Goal: Task Accomplishment & Management: Complete application form

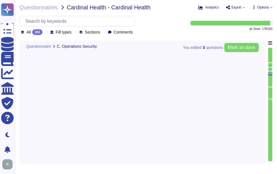
type textarea "Yes, our company has administrative access and control of virtualized technolog…"
type textarea "Yes, our company segregates customer assets into different security zones. We l…"
type textarea "Yes, our company utilizes File Integrity Monitoring (FIM) to validate the integ…"
type textarea "Yes, our company utilizes several technologies to detect potential breaches and…"
type textarea "Yes, our company enforces system hardening standards for servers, workstations,…"
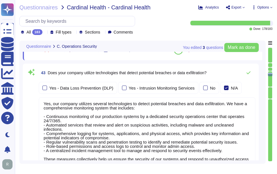
scroll to position [4514, 0]
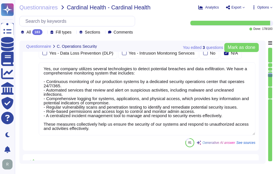
type textarea "In some instances, Sectigo makes it possible for personnel to Telework. Telewor…"
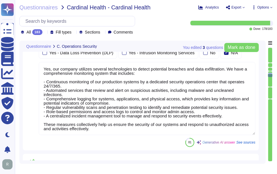
scroll to position [4427, 0]
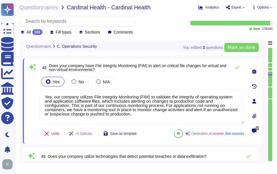
type textarea "Yes, our company has administrative access and control of virtualized technolog…"
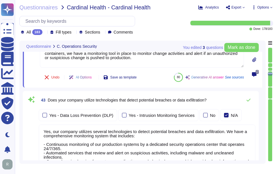
scroll to position [4484, 0]
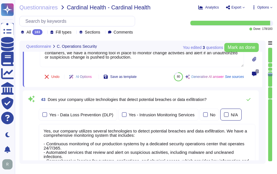
click at [225, 116] on div at bounding box center [226, 115] width 5 height 5
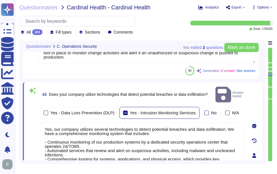
click at [123, 111] on div at bounding box center [125, 113] width 5 height 5
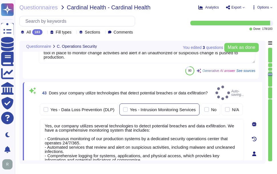
click at [123, 107] on div at bounding box center [125, 109] width 5 height 5
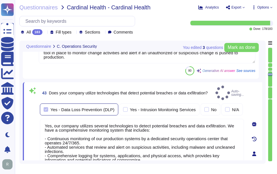
click at [45, 107] on div at bounding box center [46, 109] width 5 height 5
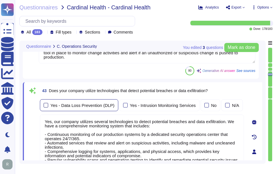
click at [45, 105] on div at bounding box center [46, 105] width 5 height 5
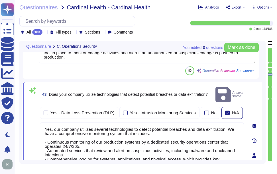
click at [225, 111] on div at bounding box center [227, 113] width 5 height 5
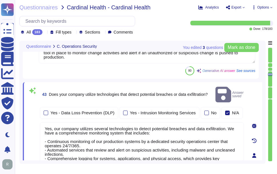
scroll to position [5, 0]
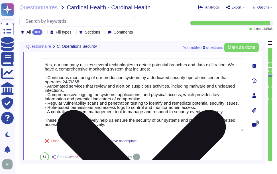
type textarea "In some instances, Sectigo makes it possible for personnel to Telework. Telewor…"
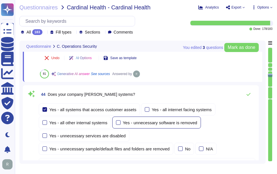
scroll to position [4626, 0]
type textarea "Yes, our company deploys security updates, patches, and fixes. We apply and ver…"
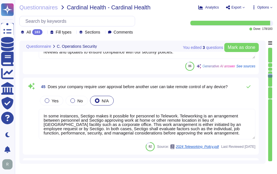
scroll to position [4740, 0]
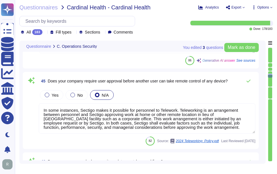
type textarea "Yes, we utilize third-party alert services to monitor vulnerabilities for serve…"
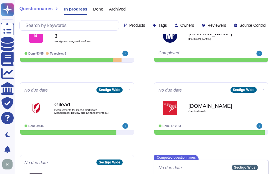
scroll to position [114, 0]
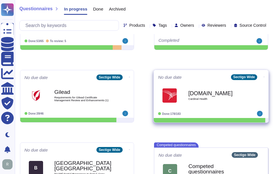
click at [199, 107] on div "Engage.archerirm.us Cardinal Health" at bounding box center [211, 95] width 106 height 29
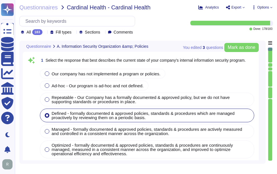
type textarea "Our company has a comprehensive internal information security program that incl…"
type textarea "Our company's mobile device policy includes several key components to ensure se…"
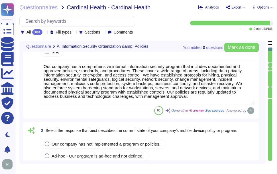
scroll to position [314, 0]
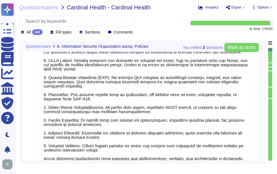
type textarea "Yes, our organization has implemented and documented a comprehensive informatio…"
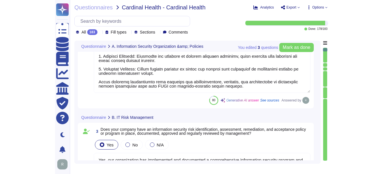
scroll to position [513, 0]
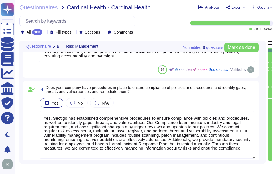
type textarea "Yes, Sectigo has established comprehensive procedures to ensure compliance with…"
type textarea "Yes, we have a dedicated information security team composed of qualified IT sec…"
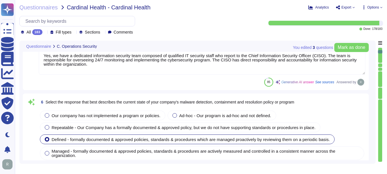
type textarea "Sectigo implements a comprehensive malware detection, containment, and resoluti…"
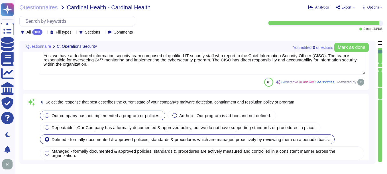
type textarea "Yes, installation of malware protection must be installed on network hosts to r…"
type textarea "Yes, our company updates signatures for anti-malware solutions regularly. The a…"
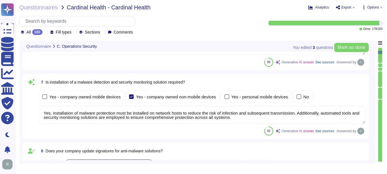
type textarea "Yes, all Sectigo systems and applications shall be current vendor supported ver…"
type textarea "Yes, all assets shall be identified and documented in the respective corporate …"
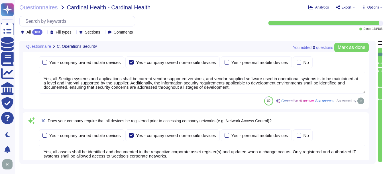
type textarea "Yes, our company prohibits the use of unauthorized or unsupported hardware and …"
type textarea "Yes, our company has technical controls in place to restrict the installation o…"
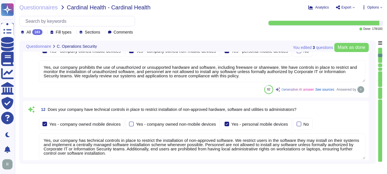
type textarea "Yes, our company has implemented several technical controls to prevent users fr…"
type textarea "Yes, user accounts are locked after a maximum of 5 failed login attempts, and t…"
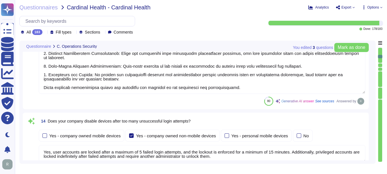
type textarea "Yes, all incoming and outgoing email attachments are scanned for malicious cont…"
type textarea "Yes, our company performs vulnerability scans of information systems that suppo…"
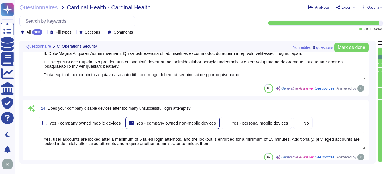
type textarea "Yes, we conduct routine penetration tests of information systems that support o…"
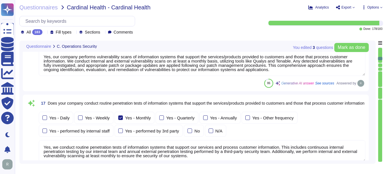
type textarea "No, we do not permit customers to perform their own audits. However, we can sup…"
type textarea "Yes, we conduct routine security code reviews on applications we develop or own…"
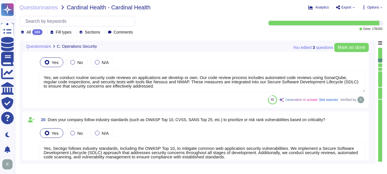
type textarea "Yes, Sectigo follows industry standards, including the OWASP Top 10, to mitigat…"
type textarea "Yes, our company tracks and appropriately remediates findings from vulnerabilit…"
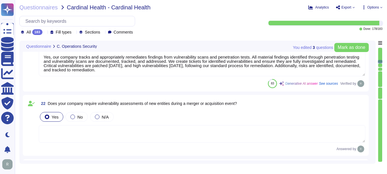
type textarea "Yes, our company has a solution in place to detect, monitor, prevent, and mitig…"
type textarea "Yes, we perform quarterly scans to identify unauthorized wireless access points…"
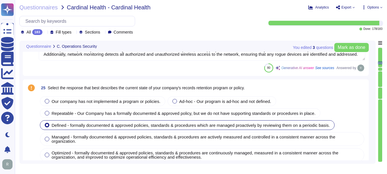
type textarea "Customer data records retention periods are not fixed and will vary based on se…"
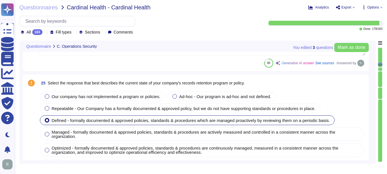
type textarea "The company's password policy includes the following characteristics: 1. Passwo…"
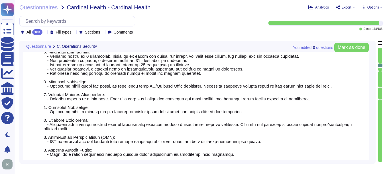
type textarea "Yes, all users are required to have unique user accounts with complex passwords…"
type textarea "Yes, users must change their password immediately if they suspect it has been c…"
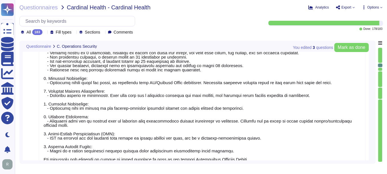
type textarea "Yes, our company verifies user identities prior to performing password resets. …"
type textarea "Yes, our company manages the electronic communication of passwords through emai…"
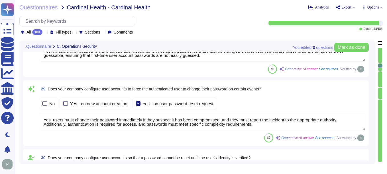
scroll to position [1, 0]
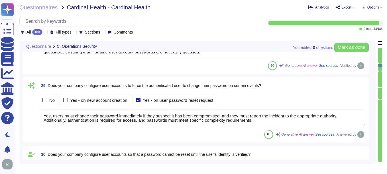
type textarea "Yes, our organization requires that passwords be masked when entered, as they a…"
type textarea "Yes, our company encrypts authentication credentials at all times. Passwords ar…"
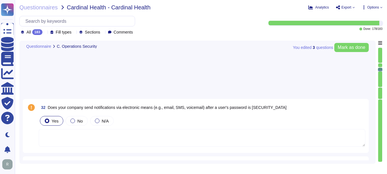
type textarea "Yes, our company requires encrypted communications for all administrative acces…"
type textarea "- Yes, our company requires multi-factor authentication (MFA) for access to our…"
type textarea "Our service is deployed as a Software as a Service (SaaS), which means it is ho…"
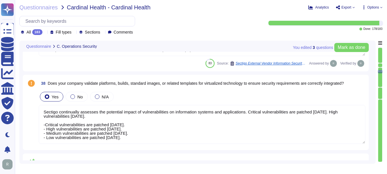
type textarea "Sectigo continually assesses the potential impact of vulnerabilities on informa…"
type textarea "Yes, we ensure isolation of virtualized technologies through several key method…"
type textarea "Yes, our company has administrative access and control of virtualized technolog…"
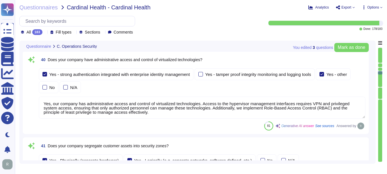
type textarea "Yes, our company segregates customer assets into different security zones. We l…"
type textarea "Yes, our company utilizes File Integrity Monitoring (FIM) to validate the integ…"
type textarea "Yes, our company utilizes several technologies to detect potential breaches and…"
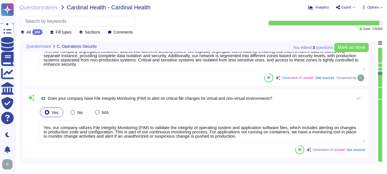
type textarea "Yes, our company enforces system hardening standards for servers, workstations,…"
type textarea "In some instances, Sectigo makes it possible for personnel to Telework. Telewor…"
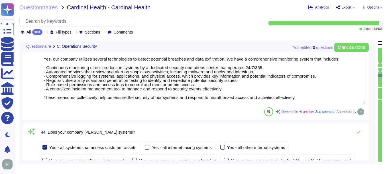
type textarea "Yes, our company deploys security updates, patches, and fixes. We apply and ver…"
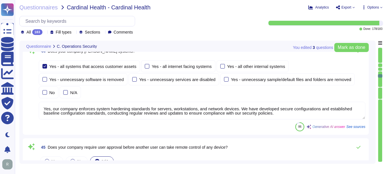
type textarea "Yes, we utilize third-party alert services to monitor vulnerabilities for serve…"
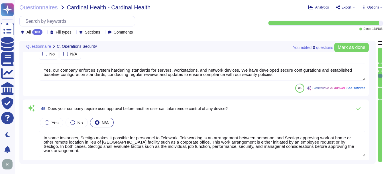
scroll to position [4019, 0]
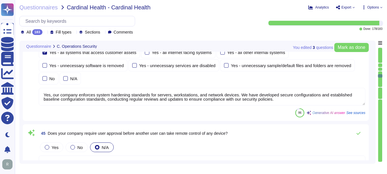
type textarea "Yes, our company utilizes File Integrity Monitoring (FIM) to validate the integ…"
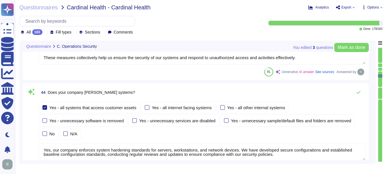
scroll to position [3933, 0]
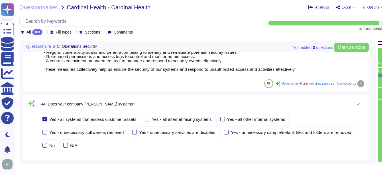
type textarea "Yes, our company segregates customer assets into different security zones. We l…"
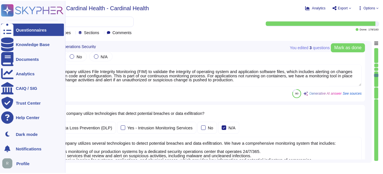
scroll to position [3819, 0]
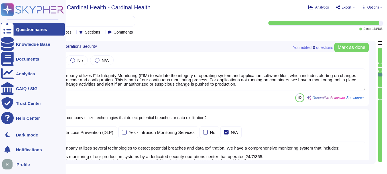
type textarea "Yes, our company has administrative access and control of virtualized technolog…"
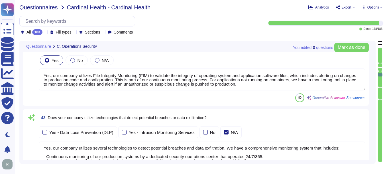
click at [48, 8] on span "Questionnaires" at bounding box center [38, 8] width 38 height 6
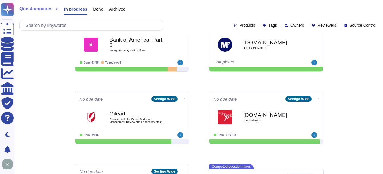
scroll to position [26, 0]
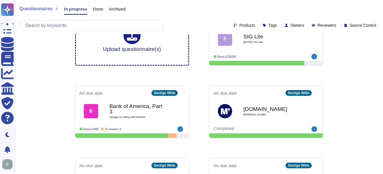
click at [97, 9] on span "Done" at bounding box center [98, 9] width 10 height 4
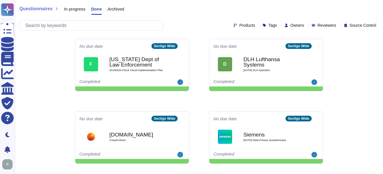
click at [81, 9] on span "In progress" at bounding box center [74, 9] width 21 height 4
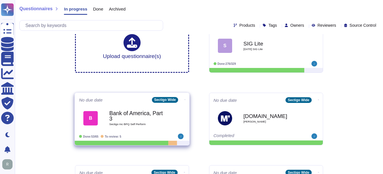
scroll to position [29, 0]
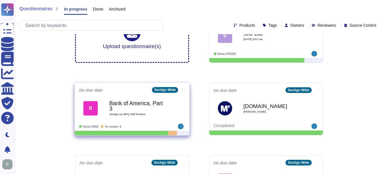
click at [141, 111] on b "Bank of America, Part 3" at bounding box center [138, 106] width 58 height 11
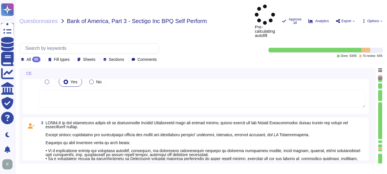
type textarea "Sectigo is committed to an environmental strategy that aligns with ESG principl…"
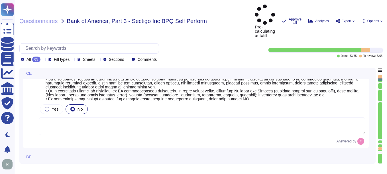
scroll to position [285, 0]
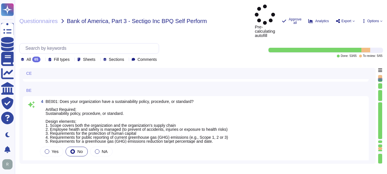
type textarea "None. Neither the Company nor any of its Principals or Affiliates has ever been…"
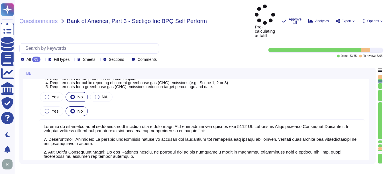
scroll to position [1, 0]
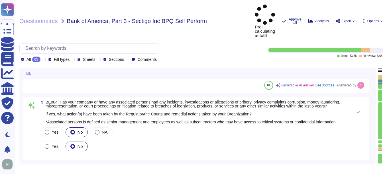
type textarea "Yes, our organization has established means for employees and contractors to re…"
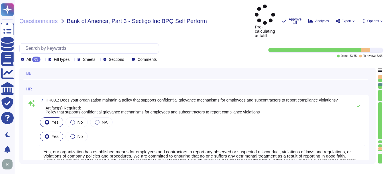
type textarea "Yes, our organization maintains documented policies that include requirements f…"
type textarea "Yes, our organization maintains a background check policy that requires the per…"
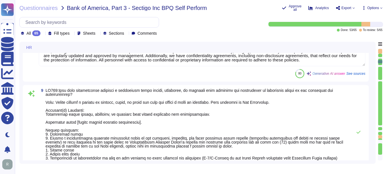
type textarea "Yes, our organization maintains documented policies that prohibit the misuse of…"
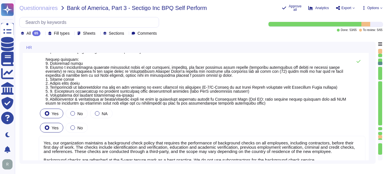
type textarea "Yes, we have a compliance program and a set of policies and procedures in place…"
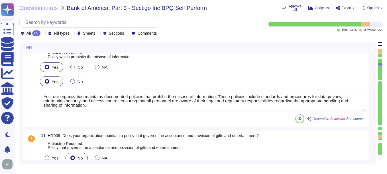
scroll to position [1112, 0]
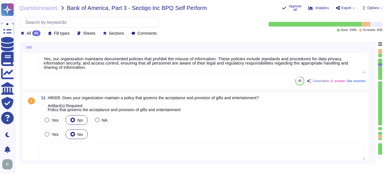
type textarea "Yes, our organization has a documented business code of conduct that includes r…"
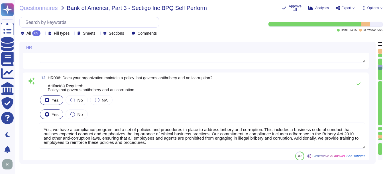
scroll to position [1254, 0]
type textarea "Yes, our organization requires employees to acknowledge the code of conduct. Ne…"
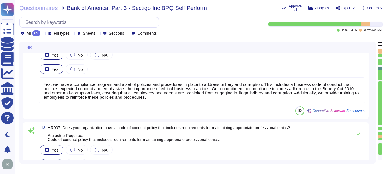
type textarea "Yes, we have a policy in place to protect whistleblowers who report labor abuse…"
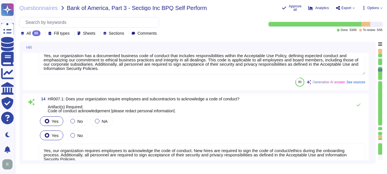
type textarea "Yes, our organization maintains a formal disciplinary process for non-complianc…"
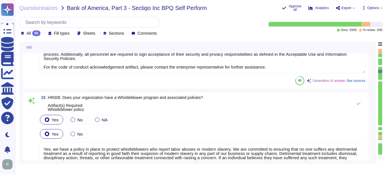
type textarea "Yes, our organization maintains a policy that prohibits discrimination and hara…"
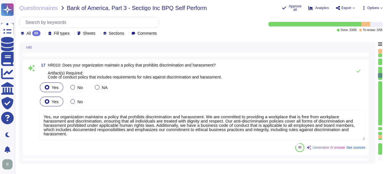
scroll to position [1, 0]
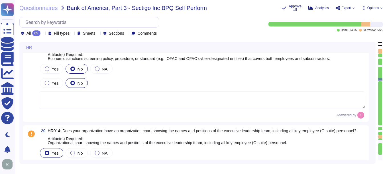
type textarea "Yes, our organization has a comprehensive training program that includes a trai…"
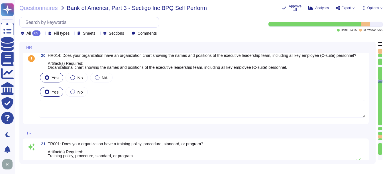
type textarea "Yes, our organization maintains a comprehensive training curriculum that requir…"
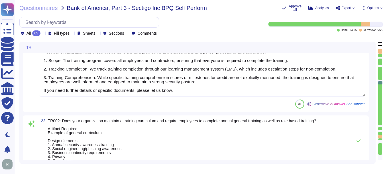
type textarea "Yes, our organization is committed to providing a workplace free from harassmen…"
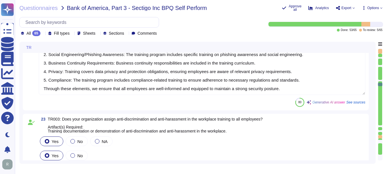
type textarea "Yes, senior management is required to undergo regular cybersecurity training, i…"
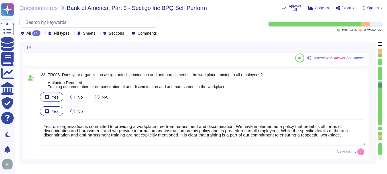
type textarea "The training program at Sectigo includes requirements for completion tracking. …"
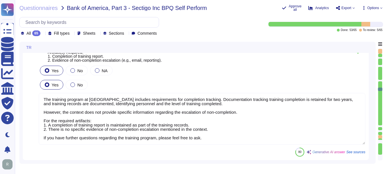
type textarea "Yes, our organization has a compliance team that monitors non-compliance with o…"
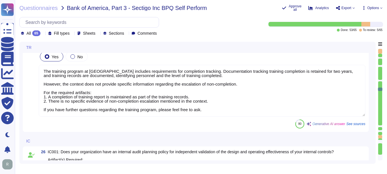
scroll to position [2651, 0]
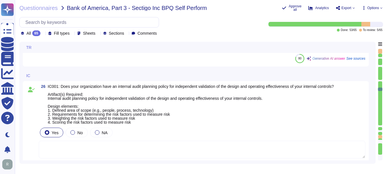
type textarea "Yes, our company has a Change Management Policy in place, which includes a form…"
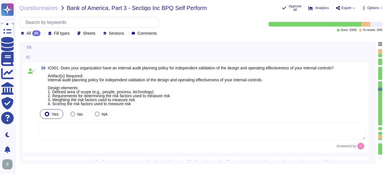
scroll to position [2679, 0]
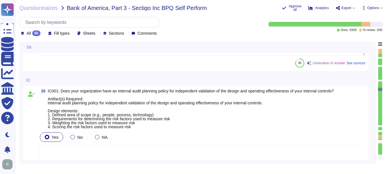
type textarea "Yes, senior management is required to undergo regular cybersecurity training, i…"
type textarea "The training program at Sectigo includes requirements for completion tracking. …"
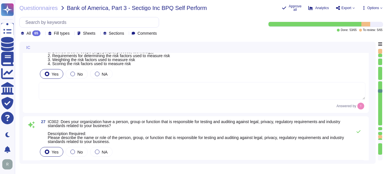
scroll to position [2708, 0]
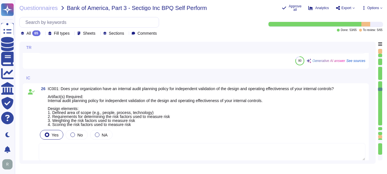
type textarea "Yes, senior management is required to undergo regular cybersecurity training, i…"
type textarea "The training program at Sectigo includes requirements for completion tracking. …"
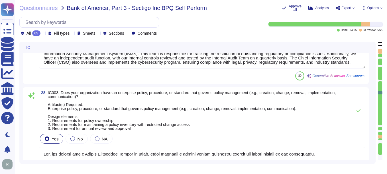
type textarea "Yes, all information security policies, standards, guidelines, and procedures h…"
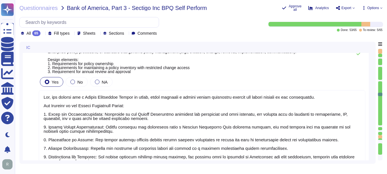
scroll to position [1, 0]
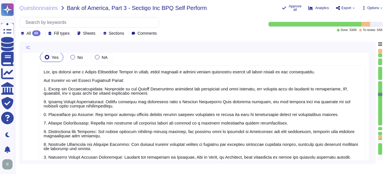
type textarea "Yes, our organization has undergone non-financial external audits in the last 1…"
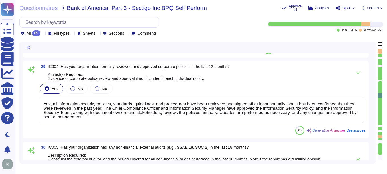
type textarea "Our organization undergoes a successful PCI DSS scan every year; however, we do…"
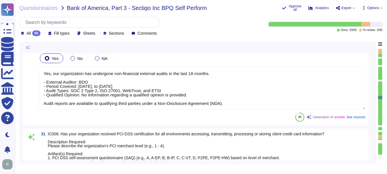
type textarea "Yes, our organization has a documented process in place for regulatory change m…"
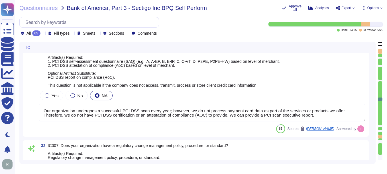
type textarea "As a public CA, compliance with applicable industry regulations is an existenti…"
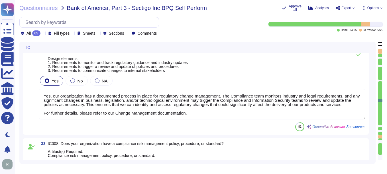
type textarea "Yes, we have anti-money laundering (AML) procedures in place. Our procedures in…"
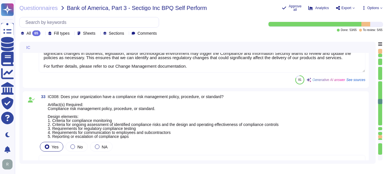
type textarea "Yes, our organization has a compliance program and a set of policies and proced…"
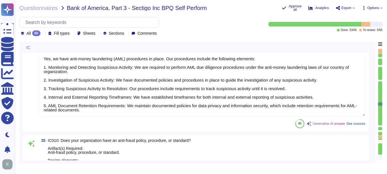
type textarea "Yes, our organization has a documented privacy policy that outlines our policie…"
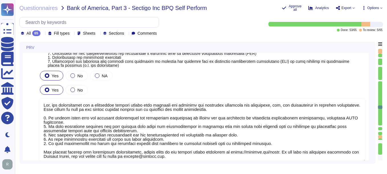
type textarea "Our privacy policy is available at https://www.sectigo.com/privacy-policy."
type textarea "Yes, our organization has a process in place to assist clients in fulfilling da…"
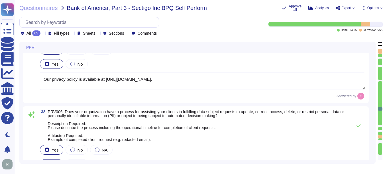
type textarea "Yes, we have a ticketing system in place to track customer requests."
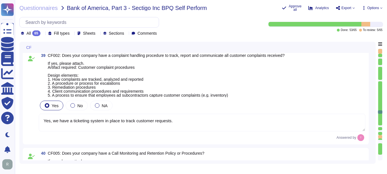
type textarea "Yes"
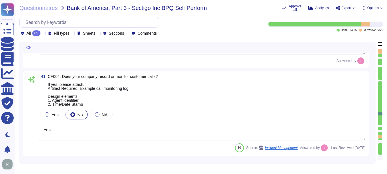
type textarea "A list of these subservice organizations and the services performed is provided…"
type textarea "We do not use subcontractors."
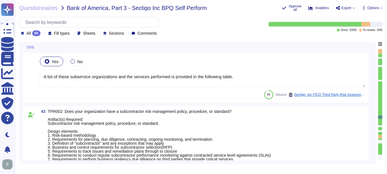
type textarea "Yes, our organization performs background checks on all employees, including co…"
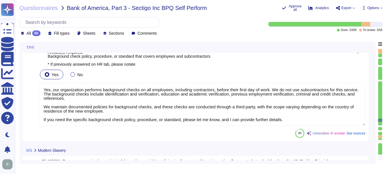
type textarea "Yes, our organization has documented policies and procedures in place that addr…"
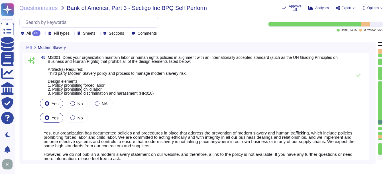
type textarea "Yes, our organization has established means for employees and contractors to re…"
type textarea "Sectigo maintains a process to ensure suppliers abide by our policies regarding…"
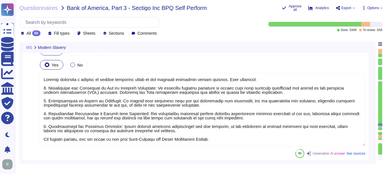
scroll to position [5244, 0]
type textarea "No, we do not use subcontractors for this service."
type textarea "Yes, our organization has documented and implemented HR policies and procedures…"
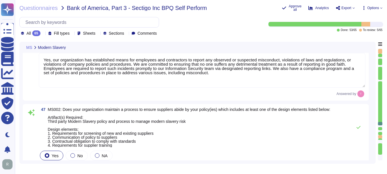
type textarea "Yes, our organization has documented policies and procedures in place that addr…"
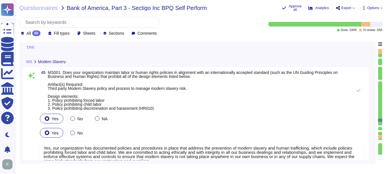
type textarea "We do not use subcontractors."
type textarea "Yes, our organization performs background checks on all employees, including co…"
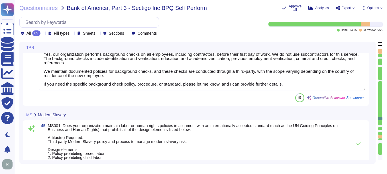
type textarea "A list of these subservice organizations and the services performed is provided…"
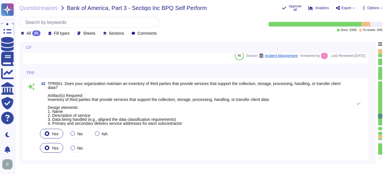
type textarea "Yes"
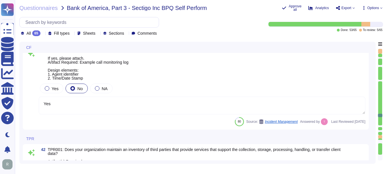
type textarea "Yes, we have a ticketing system in place to track customer requests."
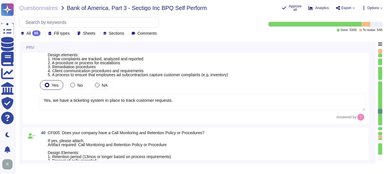
type textarea "Our privacy policy is available at https://www.sectigo.com/privacy-policy."
type textarea "Yes, our organization has a process in place to assist clients in fulfilling da…"
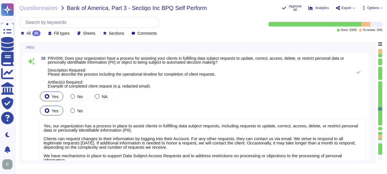
type textarea "Yes, our organization has a documented privacy policy that outlines our policie…"
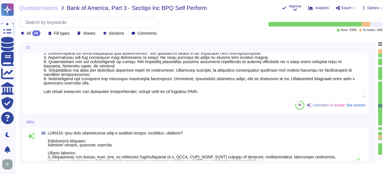
type textarea "Yes, we have anti-money laundering (AML) procedures in place. Our procedures in…"
type textarea "Yes, our organization has a compliance program and a set of policies and proced…"
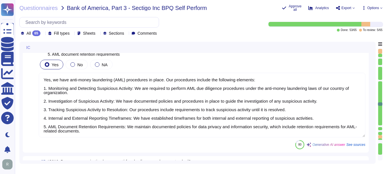
type textarea "As a public CA, compliance with applicable industry regulations is an existenti…"
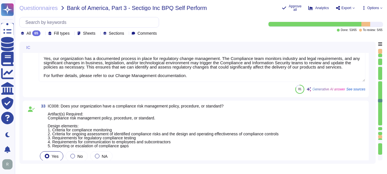
type textarea "Our organization undergoes a successful PCI DSS scan every year; however, we do…"
type textarea "Yes, our organization has a documented process in place for regulatory change m…"
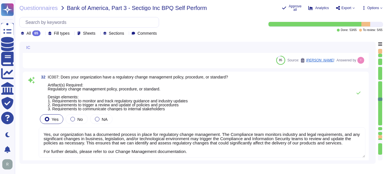
type textarea "Yes, our organization has undergone non-financial external audits in the last 1…"
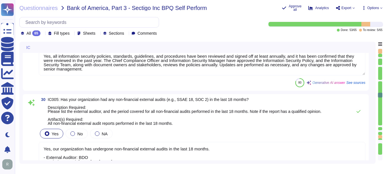
scroll to position [3045, 0]
type textarea "Yes, our company has a Change Management Policy in place, which includes a form…"
type textarea "Yes, all information security policies, standards, guidelines, and procedures h…"
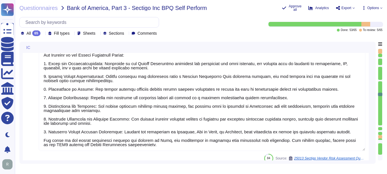
type textarea "Yes, our organization has a compliance team that monitors non-compliance with o…"
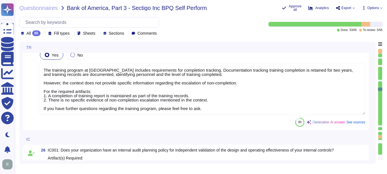
type textarea "Yes, senior management is required to undergo regular cybersecurity training, i…"
type textarea "The training program at Sectigo includes requirements for completion tracking. …"
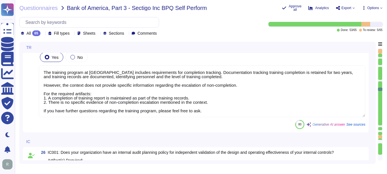
type textarea "Yes, our organization is committed to providing a workplace free from harassmen…"
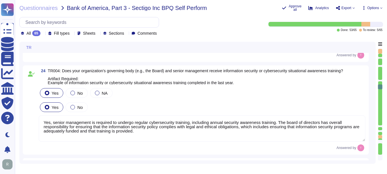
type textarea "Yes, our organization maintains a comprehensive training curriculum that requir…"
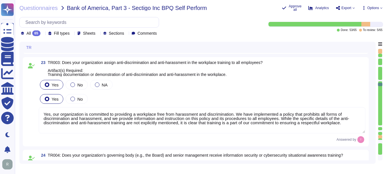
type textarea "Yes, our organization has a comprehensive training program that includes a trai…"
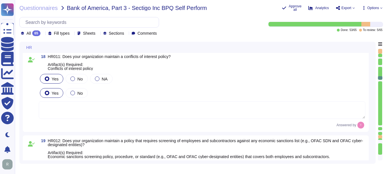
type textarea "Yes, our organization maintains a formal disciplinary process for non-complianc…"
type textarea "Yes, our organization maintains a policy that prohibits discrimination and hara…"
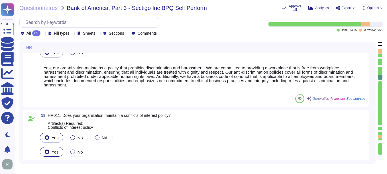
scroll to position [1701, 0]
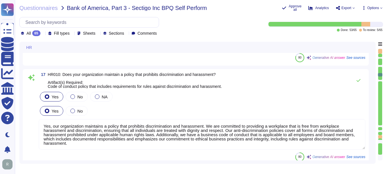
type textarea "Yes, we have a policy in place to protect whistleblowers who report labor abuse…"
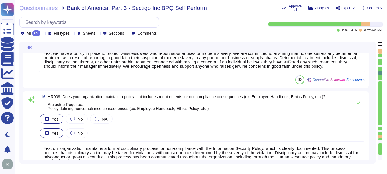
type textarea "Yes, our organization requires employees to acknowledge the code of conduct. Ne…"
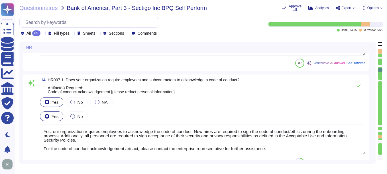
type textarea "Yes, we have a compliance program and a set of policies and procedures in place…"
type textarea "Yes, our organization has a documented business code of conduct that includes r…"
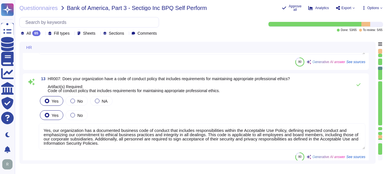
type textarea "Yes, our organization maintains documented policies that prohibit the misuse of…"
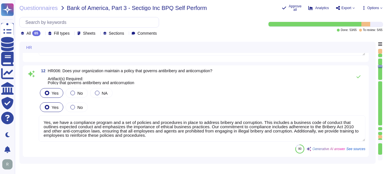
type textarea "Yes, our organization maintains a background check policy that requires the per…"
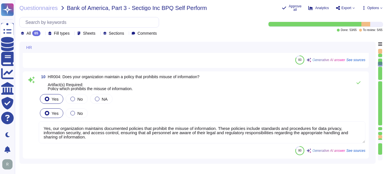
type textarea "Yes, our organization maintains documented policies that include requirements f…"
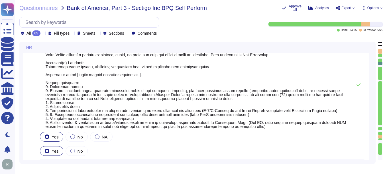
type textarea "Yes, our organization has established means for employees and contractors to re…"
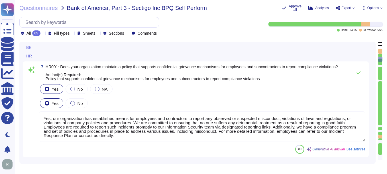
type textarea "None. Neither the Company nor any of its Principals or Affiliates has ever been…"
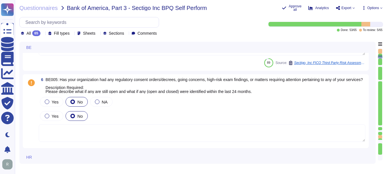
type textarea "Sectigo is committed to an environmental strategy that aligns with ESG principl…"
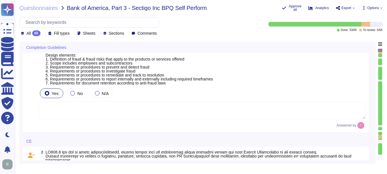
scroll to position [0, 0]
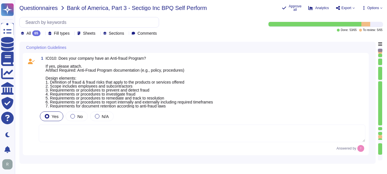
click at [48, 5] on span "Questionnaires" at bounding box center [38, 8] width 38 height 6
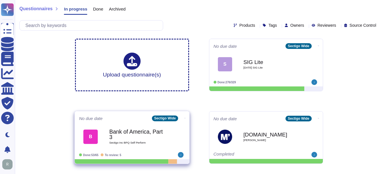
click at [147, 139] on b "Bank of America, Part 3" at bounding box center [138, 134] width 58 height 11
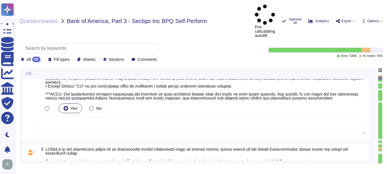
type textarea "Sectigo is committed to an environmental strategy that aligns with ESG principl…"
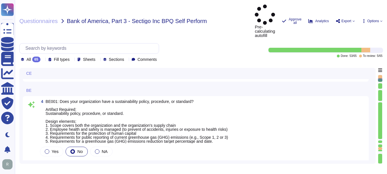
type textarea "None. Neither the Company nor any of its Principals or Affiliates has ever been…"
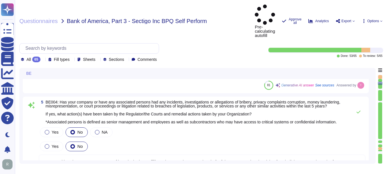
type textarea "Yes, our organization has established means for employees and contractors to re…"
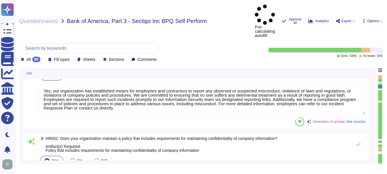
type textarea "Yes, our organization maintains documented policies that include requirements f…"
type textarea "Yes, our organization maintains a background check policy that requires the per…"
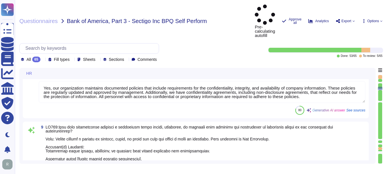
type textarea "Yes, our organization maintains documented policies that prohibit the misuse of…"
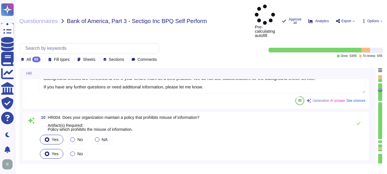
type textarea "Yes, we have a compliance program and a set of policies and procedures in place…"
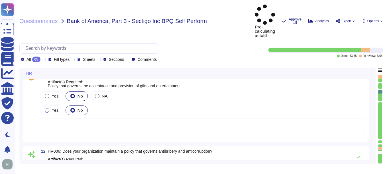
type textarea "Yes, our organization has a documented business code of conduct that includes r…"
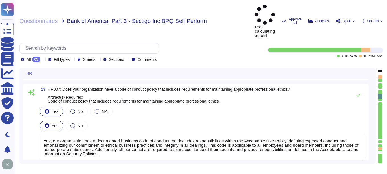
type textarea "Yes, our organization requires employees to acknowledge the code of conduct. Ne…"
type textarea "Yes, we have a policy in place to protect whistleblowers who report labor abuse…"
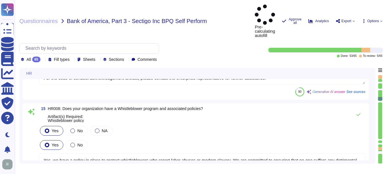
type textarea "Yes, our organization maintains a formal disciplinary process for non-complianc…"
type textarea "Yes, our organization maintains a policy that prohibits discrimination and hara…"
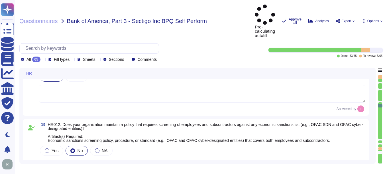
type textarea "Yes, our organization has a comprehensive training program that includes a trai…"
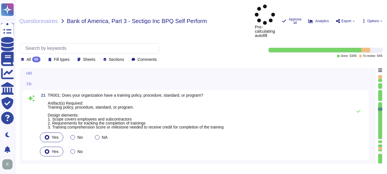
type textarea "Yes, our organization maintains a comprehensive training curriculum that requir…"
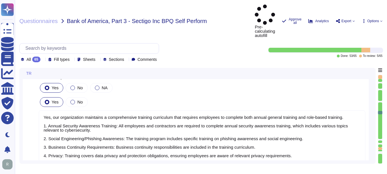
type textarea "Yes, our organization is committed to providing a workplace free from harassmen…"
type textarea "Yes, senior management is required to undergo regular cybersecurity training, i…"
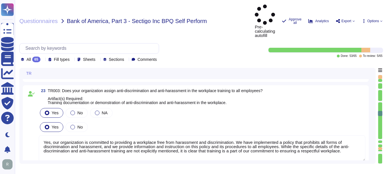
scroll to position [2366, 0]
type textarea "The training program at Sectigo includes requirements for completion tracking. …"
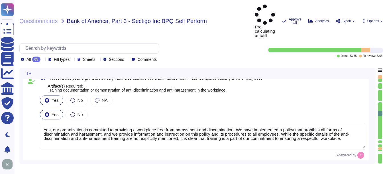
scroll to position [1, 0]
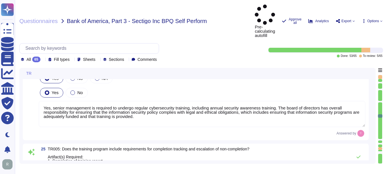
type textarea "Yes, our organization has a compliance team that monitors non-compliance with o…"
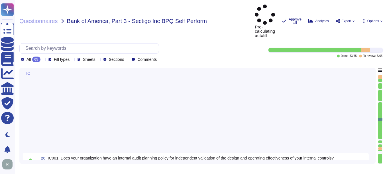
type textarea "Yes, our company has a Change Management Policy in place, which includes a form…"
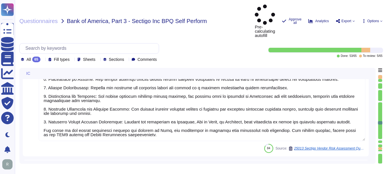
type textarea "Yes, all information security policies, standards, guidelines, and procedures h…"
type textarea "Yes, our organization has undergone non-financial external audits in the last 1…"
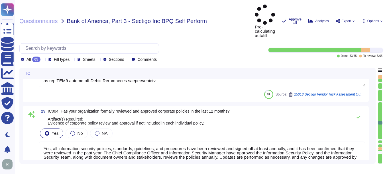
scroll to position [3021, 0]
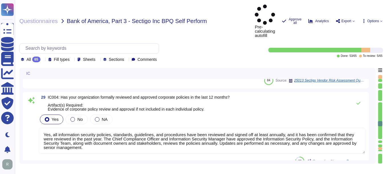
type textarea "Our organization undergoes a successful PCI DSS scan every year; however, we do…"
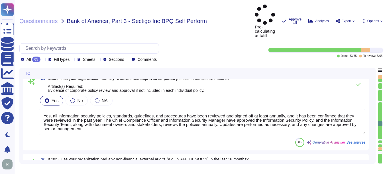
scroll to position [3050, 0]
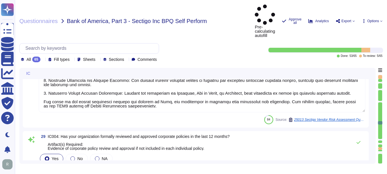
type textarea "Yes, our organization has a compliance team that monitors non-compliance with o…"
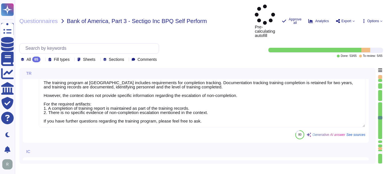
type textarea "Yes, senior management is required to undergo regular cybersecurity training, i…"
type textarea "The training program at Sectigo includes requirements for completion tracking. …"
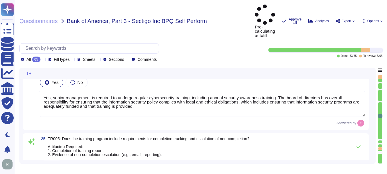
type textarea "Yes, our organization maintains a comprehensive training curriculum that requir…"
type textarea "Yes, our organization is committed to providing a workplace free from harassmen…"
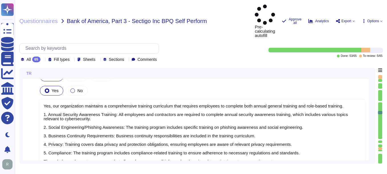
type textarea "Yes, our organization has a comprehensive training program that includes a trai…"
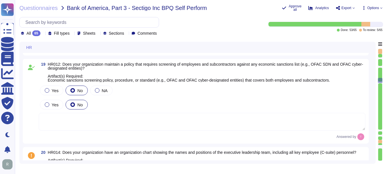
type textarea "Yes, our organization maintains a policy that prohibits discrimination and hara…"
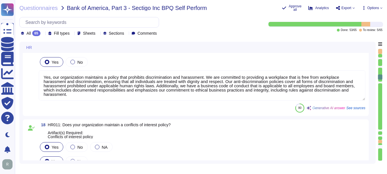
type textarea "Yes, we have a policy in place to protect whistleblowers who report labor abuse…"
type textarea "Yes, our organization maintains a formal disciplinary process for non-complianc…"
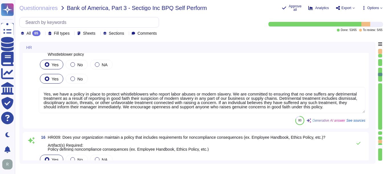
type textarea "Yes, our organization requires employees to acknowledge the code of conduct. Ne…"
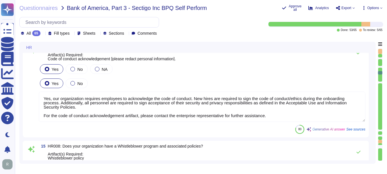
type textarea "Yes, we have a compliance program and a set of policies and procedures in place…"
type textarea "Yes, our organization has a documented business code of conduct that includes r…"
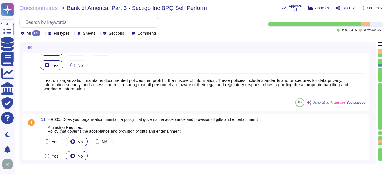
type textarea "Yes, our organization maintains a background check policy that requires the per…"
type textarea "Yes, our organization maintains documented policies that prohibit the misuse of…"
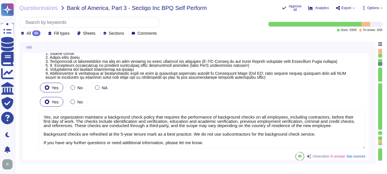
type textarea "Yes, our organization has established means for employees and contractors to re…"
type textarea "Yes, our organization maintains documented policies that include requirements f…"
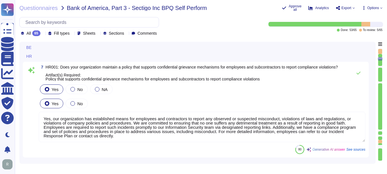
type textarea "None. Neither the Company nor any of its Principals or Affiliates has ever been…"
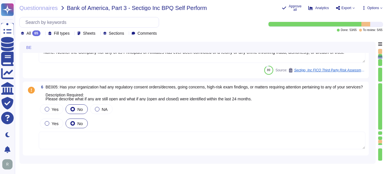
type textarea "Sectigo is committed to an environmental strategy that aligns with ESG principl…"
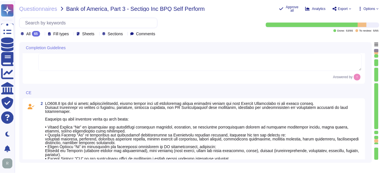
scroll to position [0, 0]
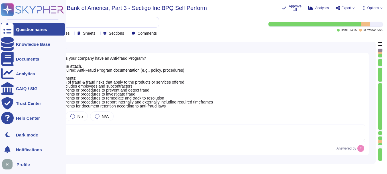
click at [18, 29] on div "Questionnaires" at bounding box center [31, 29] width 31 height 4
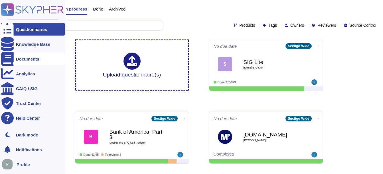
click at [25, 59] on div "Documents" at bounding box center [27, 59] width 23 height 4
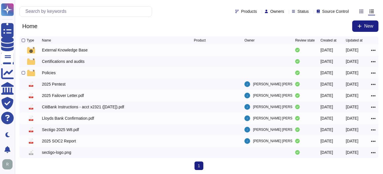
click at [51, 76] on div "Policies" at bounding box center [49, 73] width 14 height 6
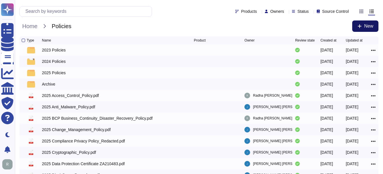
click at [277, 25] on span "New" at bounding box center [368, 26] width 9 height 5
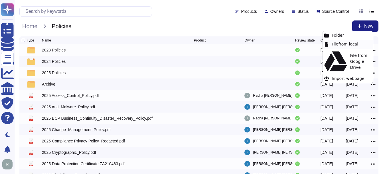
click at [277, 45] on div "File from local" at bounding box center [348, 44] width 50 height 9
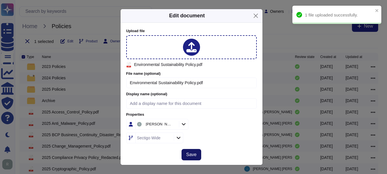
click at [197, 156] on button "Save" at bounding box center [191, 154] width 19 height 11
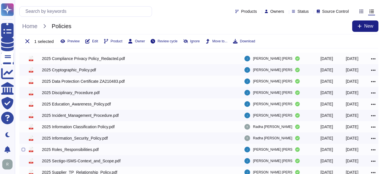
scroll to position [132, 0]
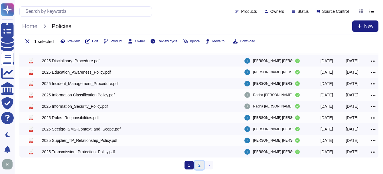
click at [202, 164] on link "2" at bounding box center [199, 165] width 9 height 9
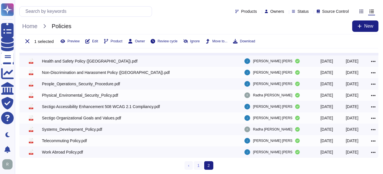
scroll to position [86, 0]
click at [199, 167] on link "1" at bounding box center [198, 165] width 9 height 9
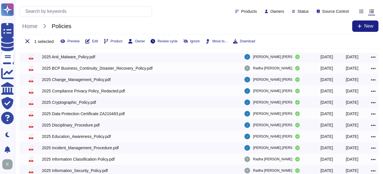
scroll to position [57, 0]
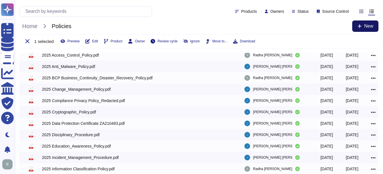
click at [277, 24] on span "New" at bounding box center [368, 26] width 9 height 5
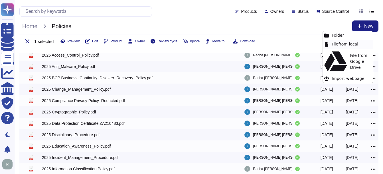
click at [277, 44] on div "File from local" at bounding box center [348, 44] width 50 height 9
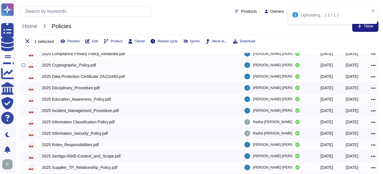
scroll to position [114, 0]
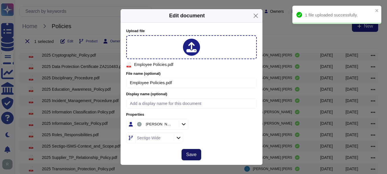
click at [192, 154] on span "Save" at bounding box center [191, 155] width 10 height 5
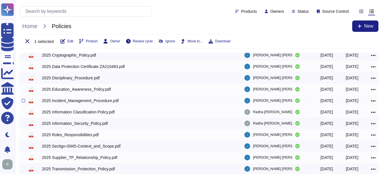
scroll to position [0, 0]
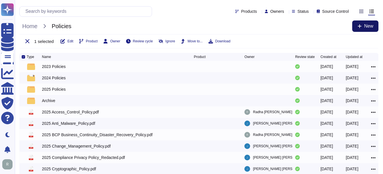
click at [277, 25] on span "New" at bounding box center [368, 26] width 9 height 5
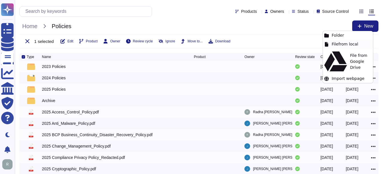
click at [277, 44] on div "File from local" at bounding box center [348, 44] width 50 height 9
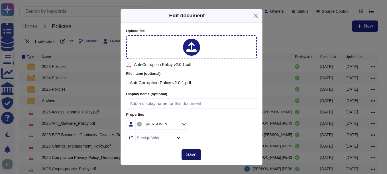
click at [197, 156] on button "Save" at bounding box center [191, 154] width 19 height 11
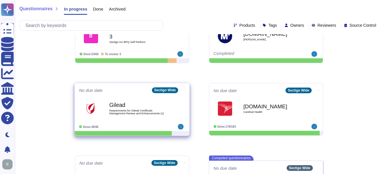
scroll to position [83, 0]
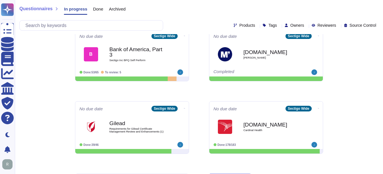
click at [132, 52] on b "Bank of America, Part 3" at bounding box center [137, 52] width 57 height 11
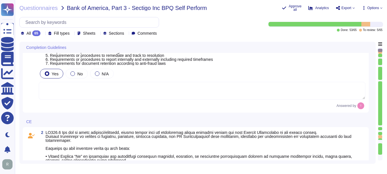
scroll to position [57, 0]
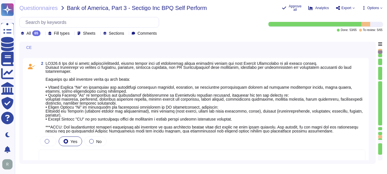
type textarea "Sectigo is committed to an environmental strategy that aligns with ESG principl…"
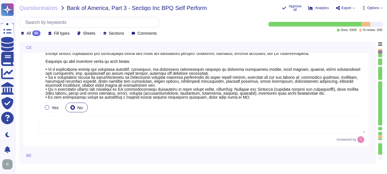
scroll to position [285, 0]
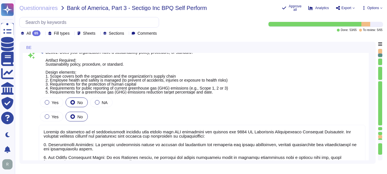
type textarea "None. Neither the Company nor any of its Principals or Affiliates has ever been…"
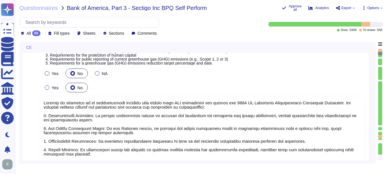
scroll to position [394, 0]
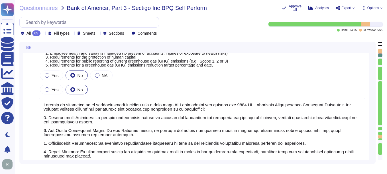
click at [245, 162] on div "BE 4 BE001: Does your organization have a sustainability policy, procedure, or …" at bounding box center [197, 103] width 356 height 122
click at [295, 123] on textarea at bounding box center [202, 141] width 327 height 86
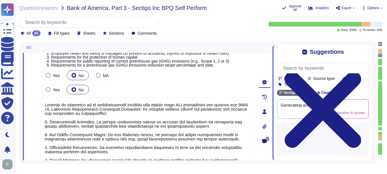
click at [264, 129] on icon at bounding box center [264, 127] width 4 height 5
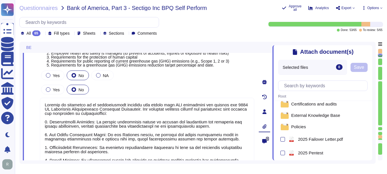
scroll to position [0, 0]
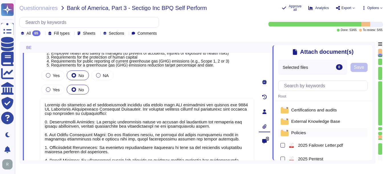
click at [302, 135] on span "Policies" at bounding box center [298, 133] width 15 height 4
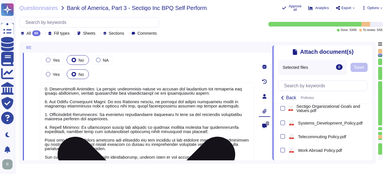
scroll to position [423, 0]
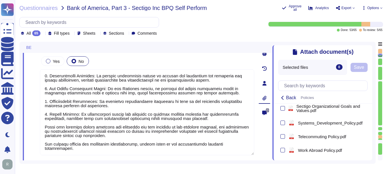
click at [369, 49] on icon at bounding box center [369, 49] width 0 height 0
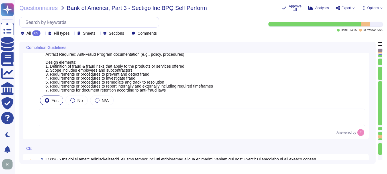
scroll to position [29, 0]
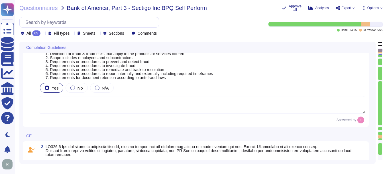
click at [196, 105] on textarea at bounding box center [202, 105] width 327 height 18
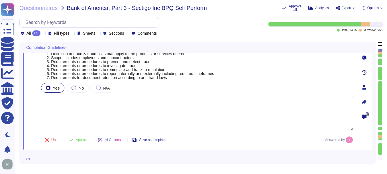
click at [363, 102] on icon at bounding box center [364, 102] width 4 height 5
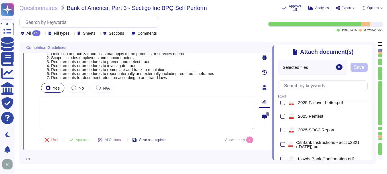
scroll to position [23, 0]
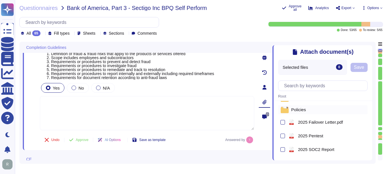
click at [301, 112] on span "Policies" at bounding box center [298, 110] width 15 height 4
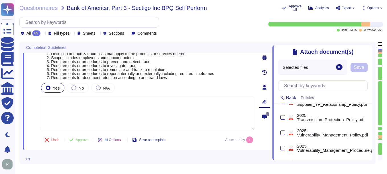
scroll to position [280, 0]
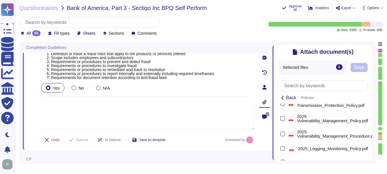
click at [214, 117] on textarea at bounding box center [147, 113] width 214 height 34
click at [369, 49] on icon at bounding box center [369, 49] width 0 height 0
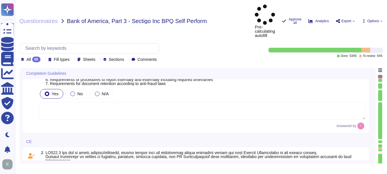
scroll to position [57, 0]
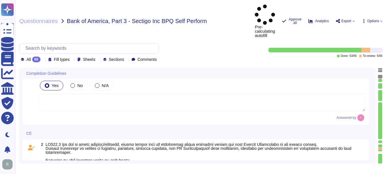
click at [134, 94] on textarea at bounding box center [202, 103] width 327 height 18
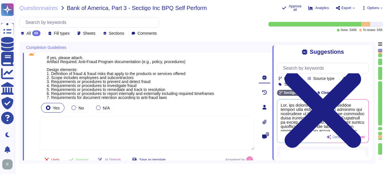
scroll to position [0, 0]
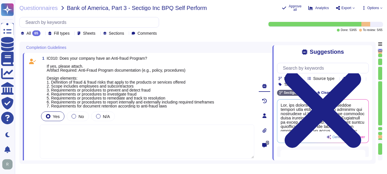
click at [264, 131] on icon at bounding box center [264, 131] width 4 height 5
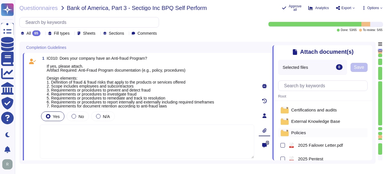
click at [299, 135] on span "Policies" at bounding box center [298, 133] width 15 height 4
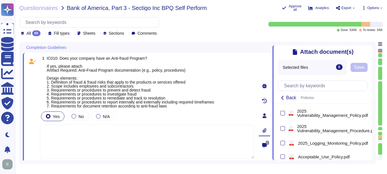
scroll to position [314, 0]
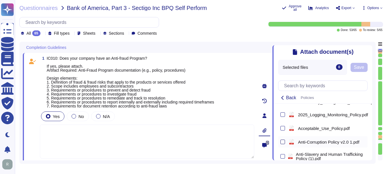
click at [284, 142] on div at bounding box center [282, 142] width 5 height 5
click at [0, 0] on input "checkbox" at bounding box center [0, 0] width 0 height 0
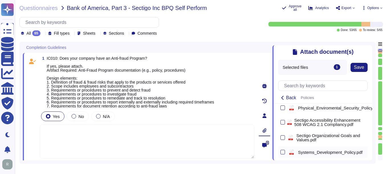
scroll to position [499, 0]
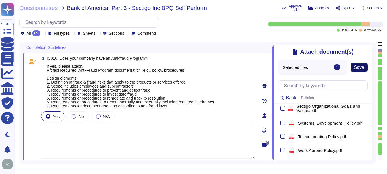
click at [359, 68] on span "Save" at bounding box center [359, 67] width 10 height 5
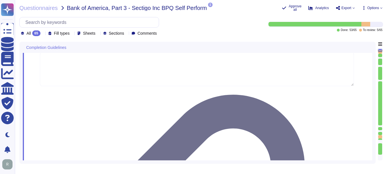
scroll to position [86, 0]
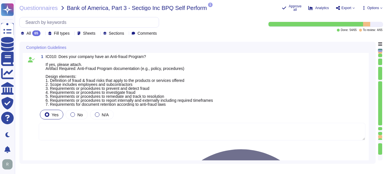
scroll to position [0, 0]
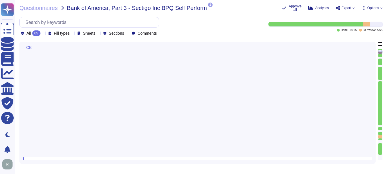
type textarea "Sectigo is committed to an environmental strategy that aligns with ESG principl…"
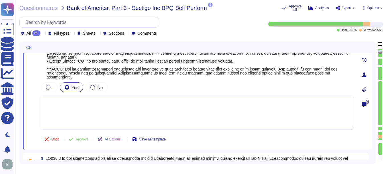
scroll to position [186, 0]
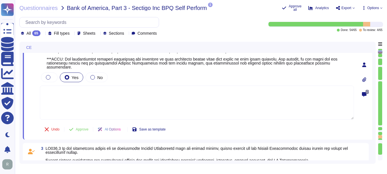
type textarea "Sectigo is committed to an environmental strategy that aligns with ESG principl…"
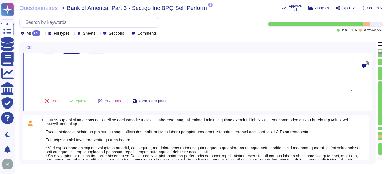
type textarea "Sectigo is committed to an environmental strategy that aligns with ESG principl…"
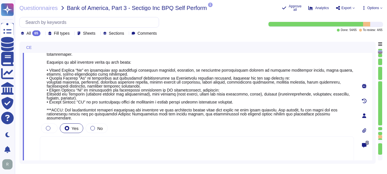
scroll to position [100, 0]
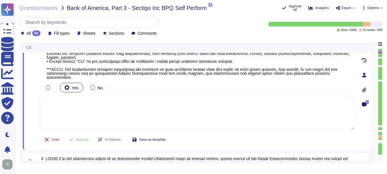
type textarea "Sectigo is committed to an environmental strategy that aligns with ESG principl…"
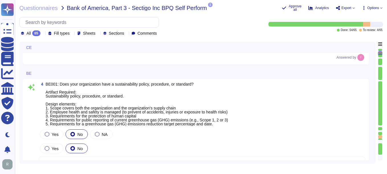
scroll to position [385, 0]
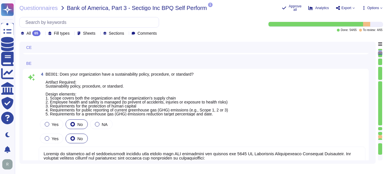
type textarea "None. Neither the Company nor any of its Principals or Affiliates has ever been…"
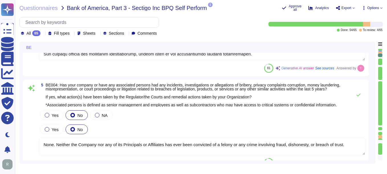
scroll to position [580, 0]
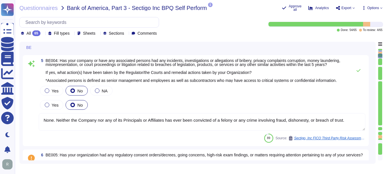
type textarea "Yes, our organization has established means for employees and contractors to re…"
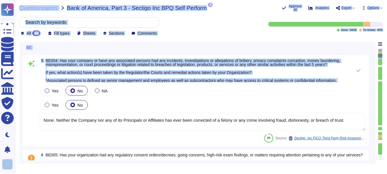
drag, startPoint x: -1, startPoint y: 17, endPoint x: 153, endPoint y: 99, distance: 174.4
click at [153, 99] on div "Questionnaires Knowledge Base Documents Analytics CAIQ / SIG Trust Center Help …" at bounding box center [193, 87] width 387 height 174
click at [170, 97] on div "Yes No NA" at bounding box center [202, 91] width 327 height 12
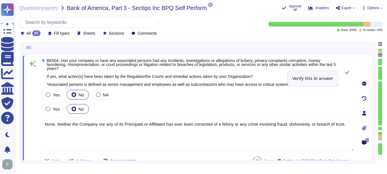
click at [348, 75] on icon at bounding box center [347, 72] width 5 height 5
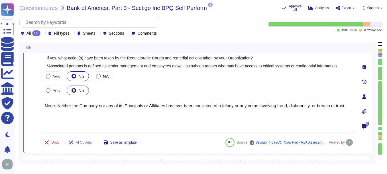
scroll to position [609, 0]
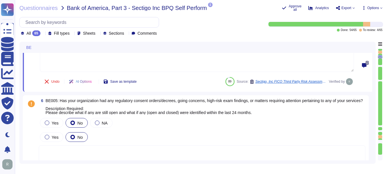
type textarea "Yes, our organization maintains documented policies that include requirements f…"
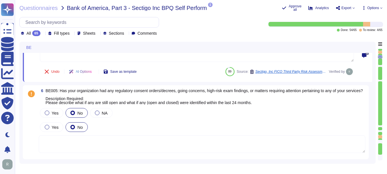
drag, startPoint x: 387, startPoint y: 59, endPoint x: 387, endPoint y: 85, distance: 26.2
click at [387, 84] on html "Questionnaires Knowledge Base Documents Analytics CAIQ / SIG Trust Center Help …" at bounding box center [193, 87] width 387 height 174
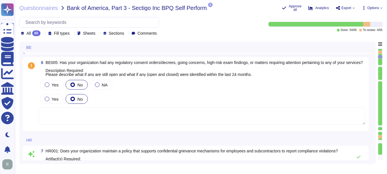
scroll to position [694, 0]
click at [107, 119] on textarea at bounding box center [202, 116] width 327 height 18
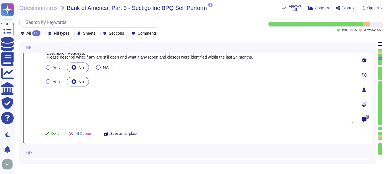
click at [54, 136] on span "Done" at bounding box center [55, 133] width 8 height 3
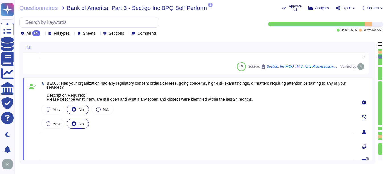
scroll to position [666, 0]
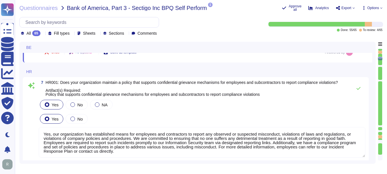
type textarea "Yes, our organization maintains a background check policy that requires the per…"
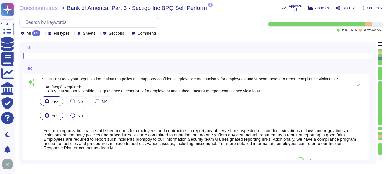
drag, startPoint x: 185, startPoint y: 85, endPoint x: 212, endPoint y: 80, distance: 27.0
click at [199, 82] on span "HR001: Does your organization maintain a policy that supports confidential grie…" at bounding box center [192, 85] width 292 height 16
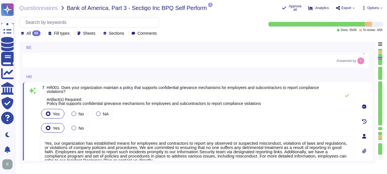
type textarea "None. Neither the Company nor any of its Principals or Affiliates has ever been…"
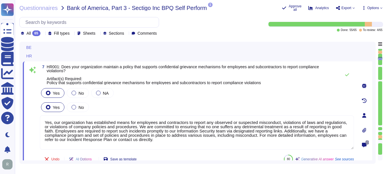
scroll to position [751, 0]
type textarea "None. Neither the Company nor any of its Principals or Affiliates has ever been…"
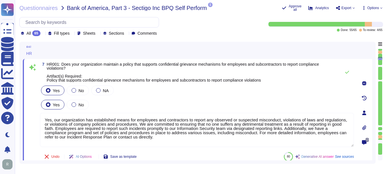
scroll to position [780, 0]
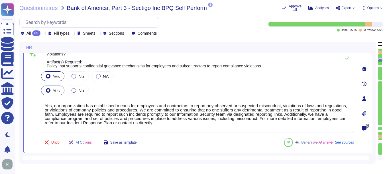
drag, startPoint x: 154, startPoint y: 87, endPoint x: 168, endPoint y: 113, distance: 29.7
click at [167, 119] on div "Yes No NA Yes No Yes, our organization has established means for employees and …" at bounding box center [197, 101] width 314 height 63
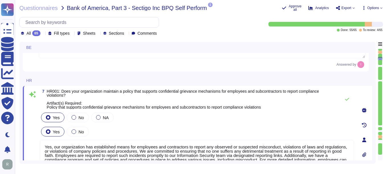
scroll to position [723, 0]
type textarea "None. Neither the Company nor any of its Principals or Affiliates has ever been…"
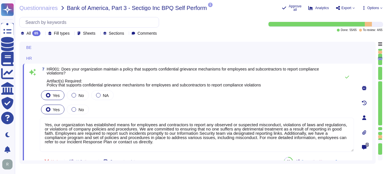
scroll to position [780, 0]
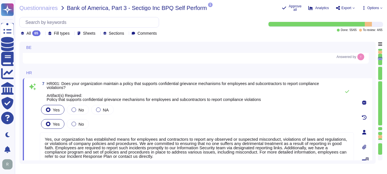
type textarea "None. Neither the Company nor any of its Principals or Affiliates has ever been…"
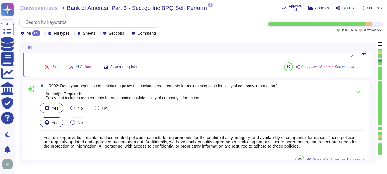
scroll to position [865, 0]
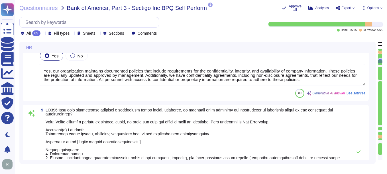
type textarea "Yes, our organization maintains documented policies that prohibit the misuse of…"
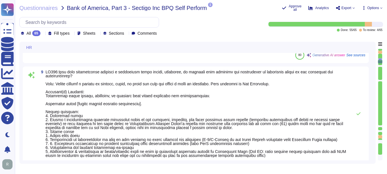
scroll to position [951, 0]
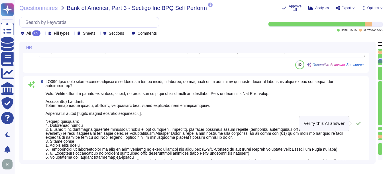
click at [359, 124] on icon at bounding box center [358, 123] width 5 height 5
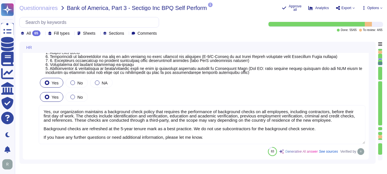
scroll to position [0, 0]
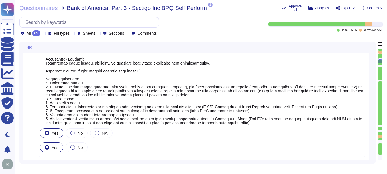
type textarea "Yes, our organization has established means for employees and contractors to re…"
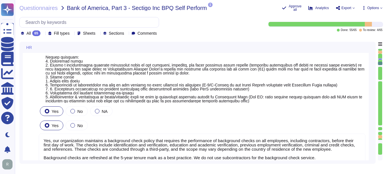
scroll to position [979, 0]
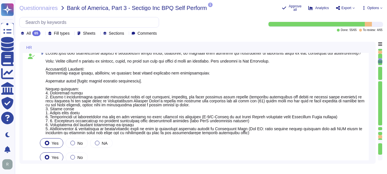
type textarea "Yes, our organization has established means for employees and contractors to re…"
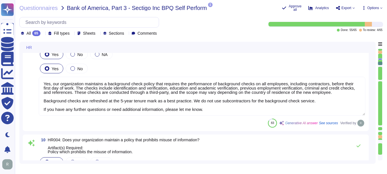
scroll to position [1093, 0]
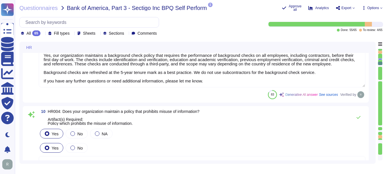
type textarea "Yes, we have a compliance program and a set of policies and procedures in place…"
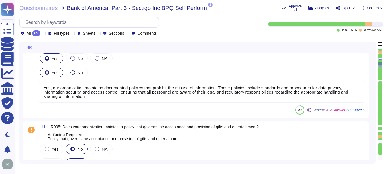
scroll to position [1179, 0]
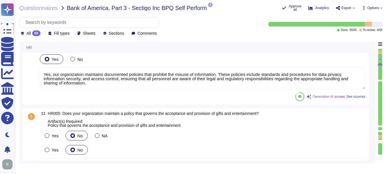
type textarea "Yes, our organization has a documented business code of conduct that includes r…"
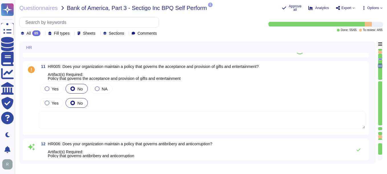
scroll to position [1236, 0]
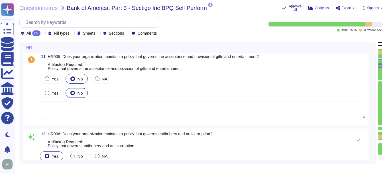
click at [179, 115] on textarea at bounding box center [202, 110] width 327 height 18
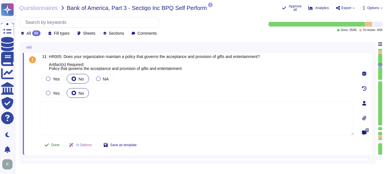
click at [52, 147] on span "Done" at bounding box center [55, 145] width 8 height 3
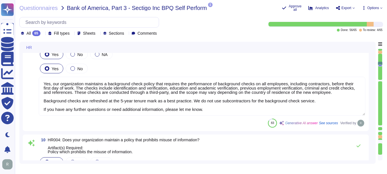
type textarea "Yes, our organization maintains documented policies that include requirements f…"
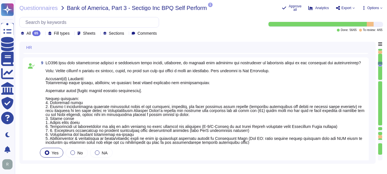
type textarea "Yes, our organization has established means for employees and contractors to re…"
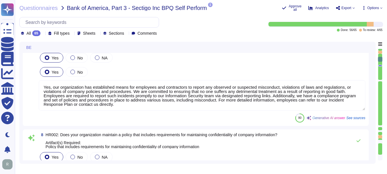
type textarea "None. Neither the Company nor any of its Principals or Affiliates has ever been…"
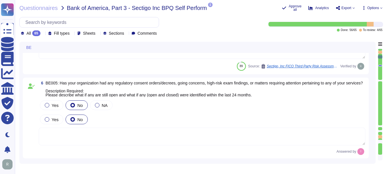
type textarea "Sectigo is committed to an environmental strategy that aligns with ESG principl…"
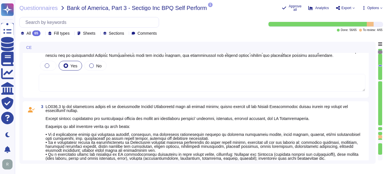
scroll to position [251, 0]
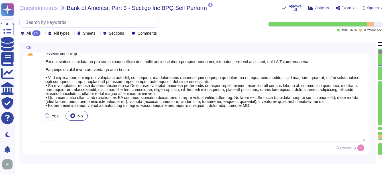
click at [118, 135] on textarea at bounding box center [202, 133] width 327 height 18
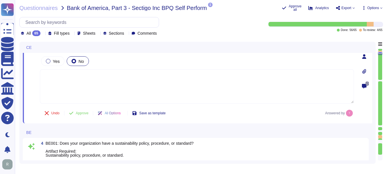
scroll to position [308, 0]
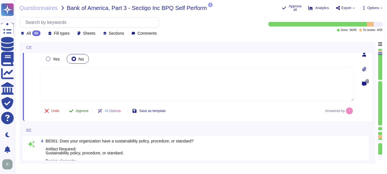
click at [80, 113] on span "Approve" at bounding box center [82, 110] width 13 height 3
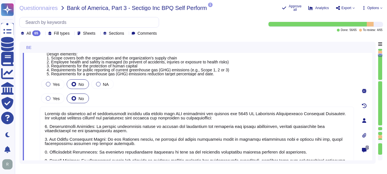
type textarea "None. Neither the Company nor any of its Principals or Affiliates has ever been…"
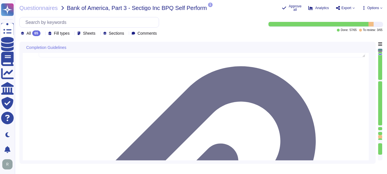
scroll to position [84, 0]
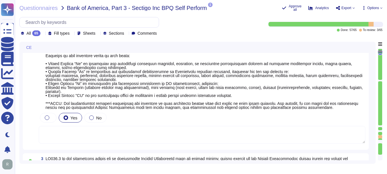
type textarea "Sectigo is committed to an environmental strategy that aligns with ESG principl…"
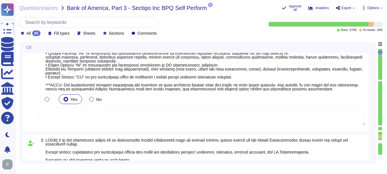
scroll to position [170, 0]
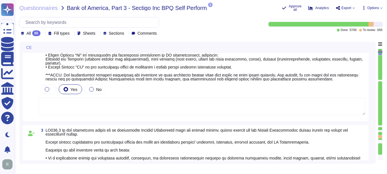
click at [182, 108] on textarea at bounding box center [202, 107] width 327 height 18
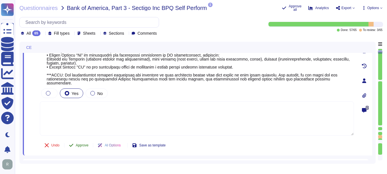
click at [81, 144] on span "Approve" at bounding box center [82, 145] width 13 height 3
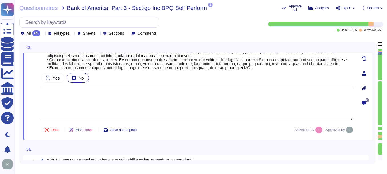
type textarea "Sectigo is committed to an environmental strategy that aligns with ESG principl…"
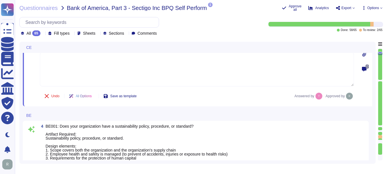
type textarea "None. Neither the Company nor any of its Principals or Affiliates has ever been…"
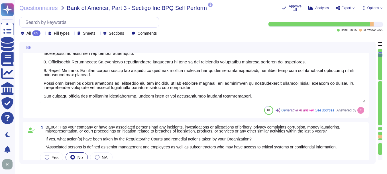
scroll to position [564, 0]
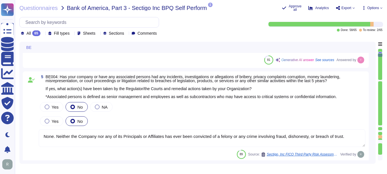
type textarea "Yes, our organization has established means for employees and contractors to re…"
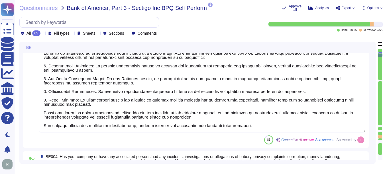
scroll to position [479, 0]
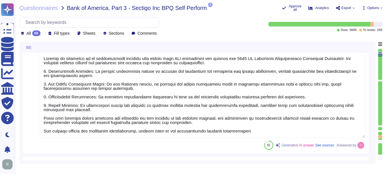
click at [320, 104] on textarea at bounding box center [202, 95] width 327 height 86
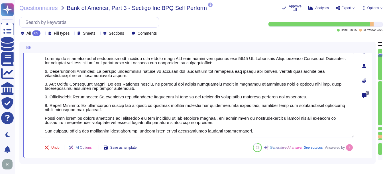
click at [363, 82] on icon at bounding box center [364, 81] width 5 height 5
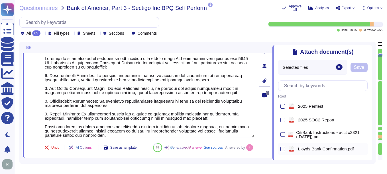
scroll to position [23, 0]
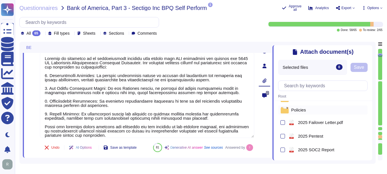
click at [307, 111] on div "Policies" at bounding box center [322, 110] width 89 height 9
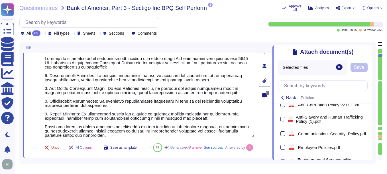
scroll to position [365, 0]
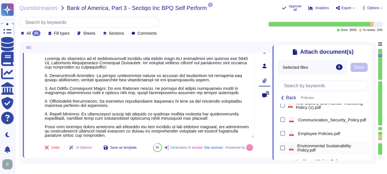
click at [284, 149] on div at bounding box center [282, 148] width 5 height 5
click at [0, 0] on input "checkbox" at bounding box center [0, 0] width 0 height 0
click at [362, 67] on span "Save" at bounding box center [359, 67] width 10 height 5
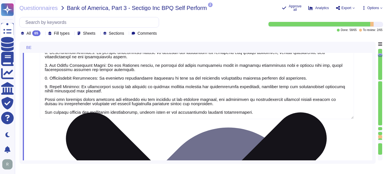
scroll to position [507, 0]
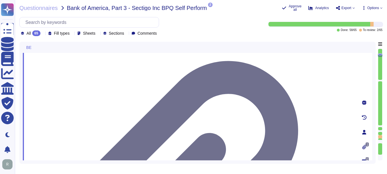
type textarea "Yes, our organization has established means for employees and contractors to re…"
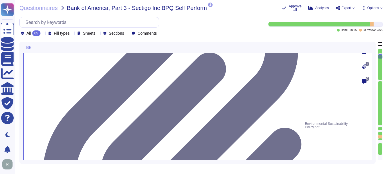
scroll to position [650, 0]
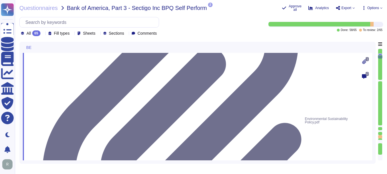
type textarea "Yes, our organization maintains documented policies that include requirements f…"
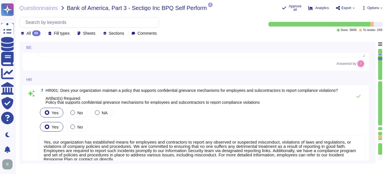
type textarea "Yes, our organization maintains a background check policy that requires the per…"
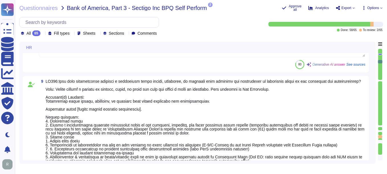
scroll to position [963, 0]
type textarea "Yes, our organization maintains documented policies that prohibit the misuse of…"
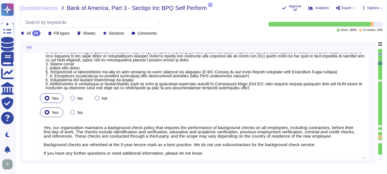
scroll to position [1, 0]
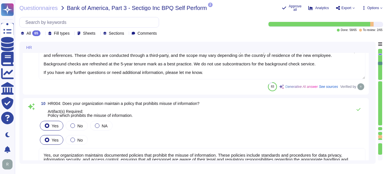
type textarea "Yes, we have a compliance program and a set of policies and procedures in place…"
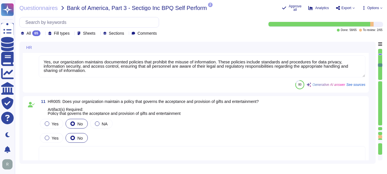
scroll to position [1191, 0]
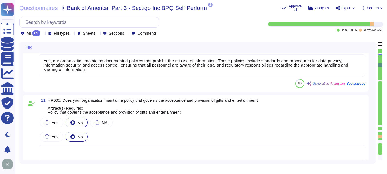
type textarea "Yes, our organization has a documented business code of conduct that includes r…"
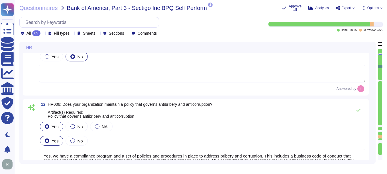
scroll to position [1277, 0]
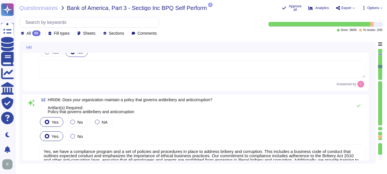
type textarea "Yes, our organization requires employees to acknowledge the code of conduct. Ne…"
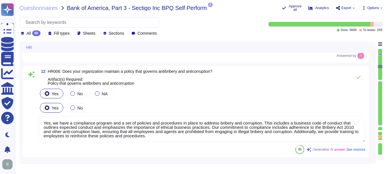
scroll to position [1, 0]
click at [339, 130] on textarea "Yes, we have a compliance program and a set of policies and procedures in place…" at bounding box center [202, 129] width 327 height 26
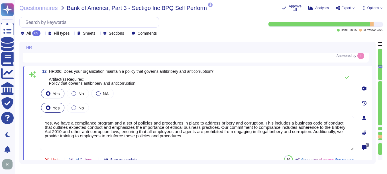
click at [364, 132] on icon at bounding box center [364, 133] width 4 height 5
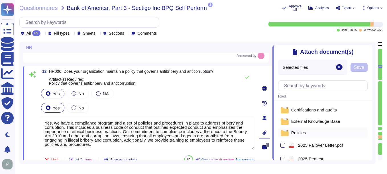
click at [310, 133] on div "Policies" at bounding box center [322, 133] width 89 height 9
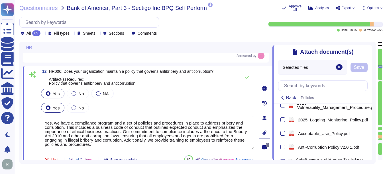
scroll to position [314, 0]
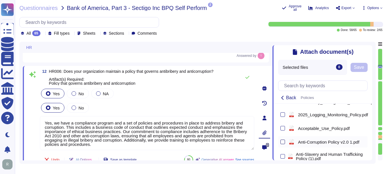
click at [283, 145] on div at bounding box center [282, 142] width 5 height 5
click at [0, 0] on input "checkbox" at bounding box center [0, 0] width 0 height 0
click at [362, 68] on span "Save" at bounding box center [359, 67] width 10 height 5
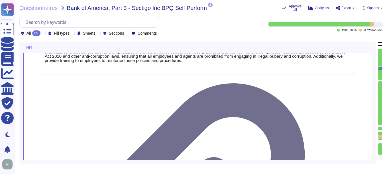
scroll to position [1391, 0]
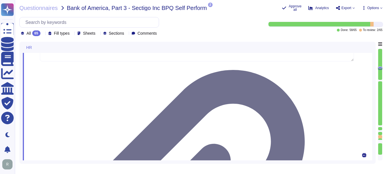
type textarea "Yes, we have a policy in place to protect whistleblowers who report labor abuse…"
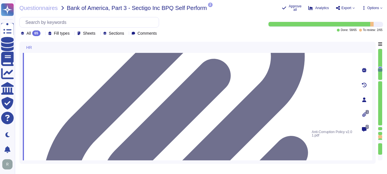
scroll to position [1476, 0]
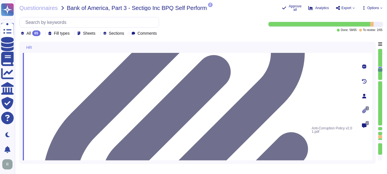
type textarea "Yes, our organization maintains a formal disciplinary process for non-complianc…"
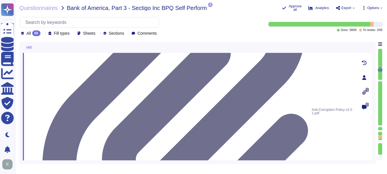
scroll to position [1505, 0]
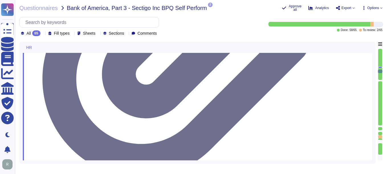
scroll to position [1590, 0]
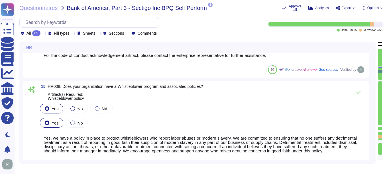
type textarea "Yes, our organization maintains a policy that prohibits discrimination and hara…"
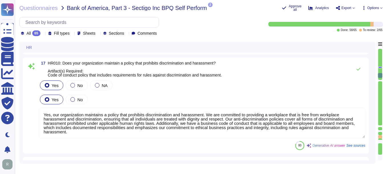
scroll to position [1790, 0]
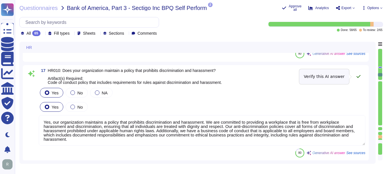
click at [359, 77] on icon at bounding box center [358, 76] width 5 height 5
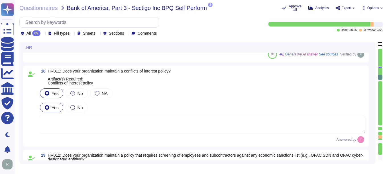
scroll to position [1875, 0]
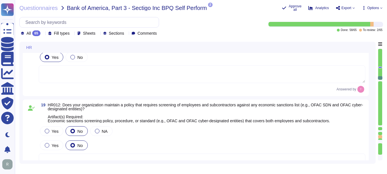
type textarea "Yes, our organization has a comprehensive training program that includes a trai…"
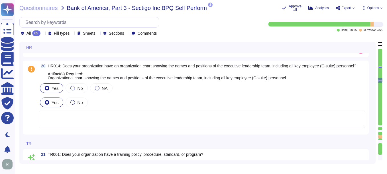
scroll to position [2075, 0]
type textarea "Yes, our organization maintains a comprehensive training curriculum that requir…"
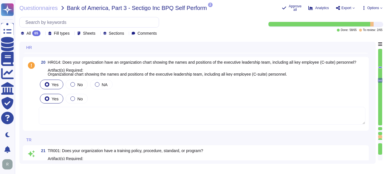
scroll to position [2046, 0]
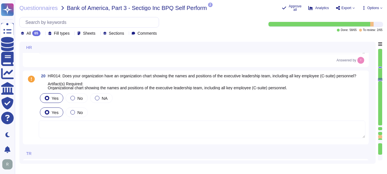
click at [190, 135] on textarea at bounding box center [202, 130] width 327 height 18
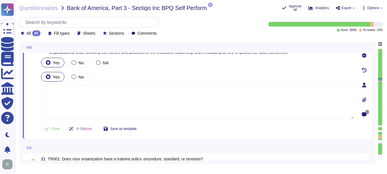
scroll to position [2103, 0]
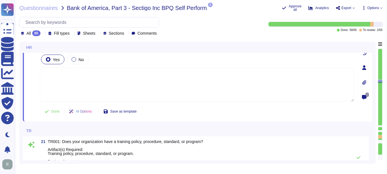
type textarea "Yes, our organization maintains a comprehensive training curriculum that requir…"
click at [54, 112] on span "Done" at bounding box center [55, 111] width 8 height 3
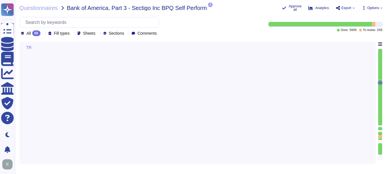
scroll to position [2029, 0]
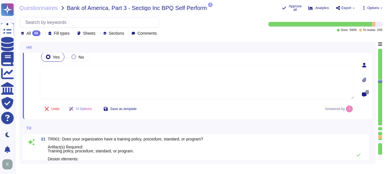
type textarea "Yes, our organization maintains a comprehensive training curriculum that requir…"
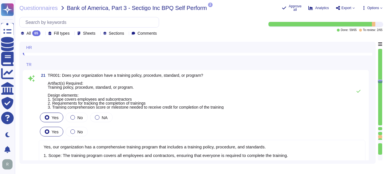
scroll to position [2172, 0]
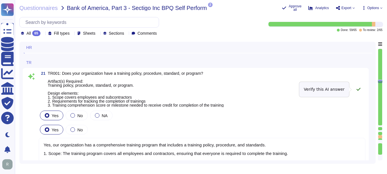
click at [359, 89] on icon at bounding box center [358, 89] width 5 height 5
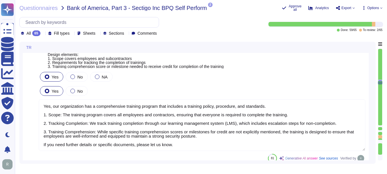
scroll to position [1, 0]
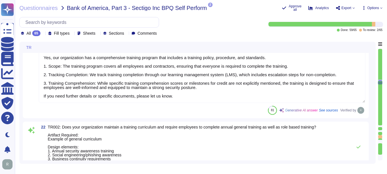
type textarea "Yes, our organization is committed to providing a workplace free from harassmen…"
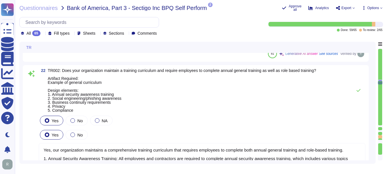
scroll to position [2314, 0]
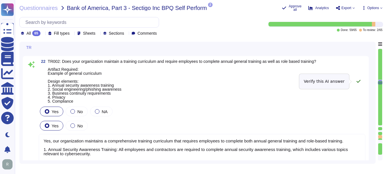
click at [359, 82] on icon at bounding box center [359, 81] width 4 height 3
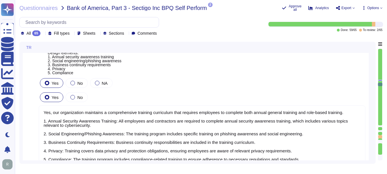
scroll to position [1, 0]
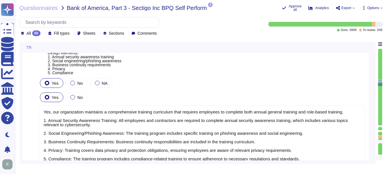
type textarea "Yes, senior management is required to undergo regular cybersecurity training, i…"
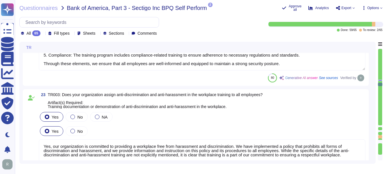
scroll to position [2457, 0]
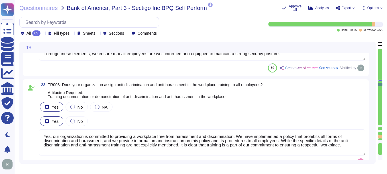
type textarea "The training program at Sectigo includes requirements for completion tracking. …"
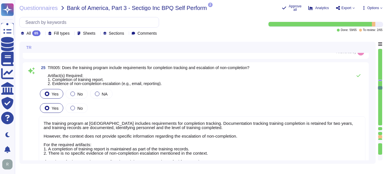
scroll to position [1, 0]
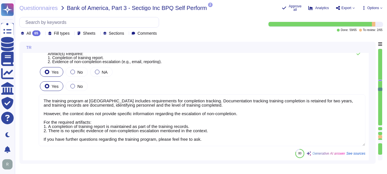
type textarea "Yes, our organization has a compliance team that monitors non-compliance with o…"
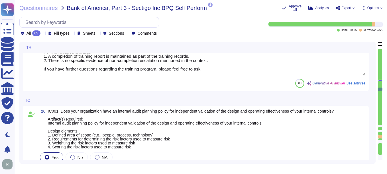
type textarea "Yes, our company has a Change Management Policy in place, which includes a form…"
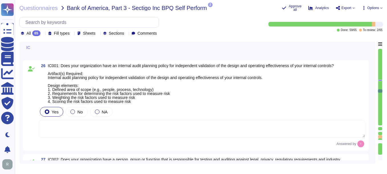
scroll to position [2770, 0]
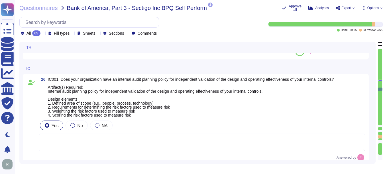
type textarea "The training program at Sectigo includes requirements for completion tracking. …"
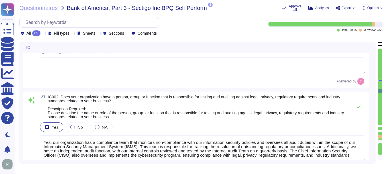
scroll to position [2856, 0]
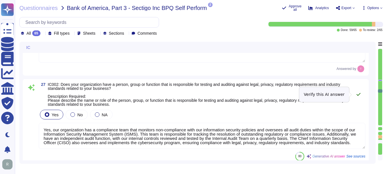
click at [358, 96] on icon at bounding box center [358, 94] width 5 height 5
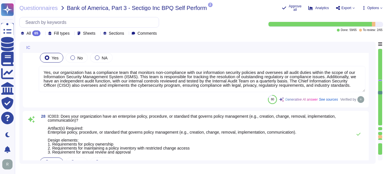
scroll to position [2941, 0]
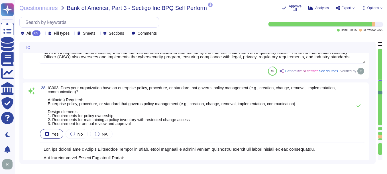
type textarea "Yes, all information security policies, standards, guidelines, and procedures h…"
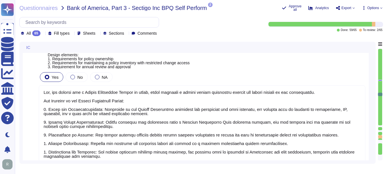
scroll to position [1, 0]
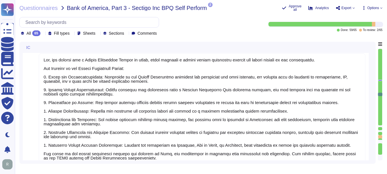
type textarea "Yes, our organization has undergone non-financial external audits in the last 1…"
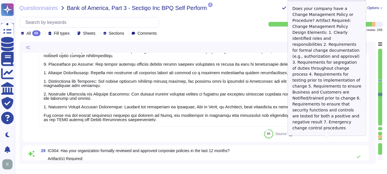
scroll to position [3055, 0]
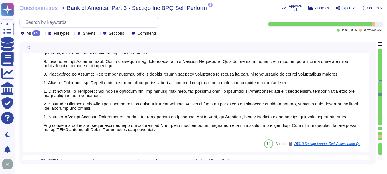
click at [244, 117] on textarea at bounding box center [202, 81] width 327 height 112
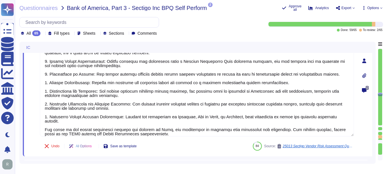
click at [367, 74] on div at bounding box center [364, 75] width 11 height 11
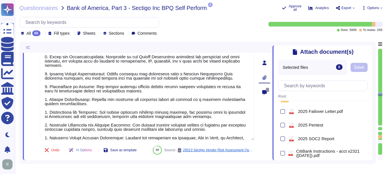
scroll to position [0, 0]
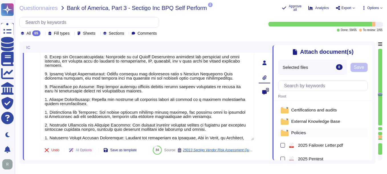
click at [296, 135] on span "Policies" at bounding box center [298, 133] width 15 height 4
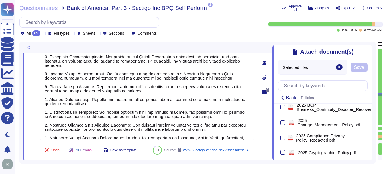
scroll to position [86, 0]
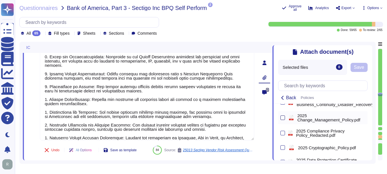
click at [284, 119] on div at bounding box center [282, 118] width 5 height 5
click at [0, 0] on input "checkbox" at bounding box center [0, 0] width 0 height 0
click at [376, 70] on span "Save" at bounding box center [371, 67] width 10 height 5
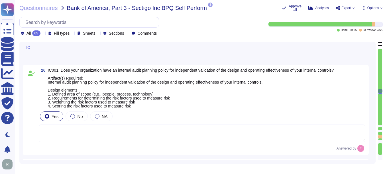
scroll to position [2767, 0]
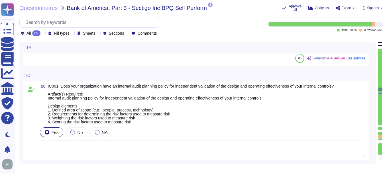
type textarea "Yes, senior management is required to undergo regular cybersecurity training, i…"
type textarea "The training program at Sectigo includes requirements for completion tracking. …"
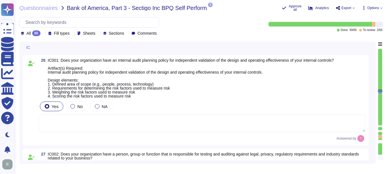
scroll to position [2795, 0]
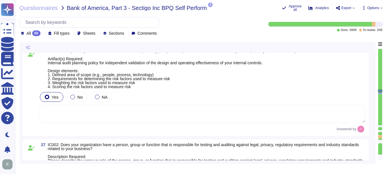
click at [347, 114] on textarea at bounding box center [202, 114] width 327 height 18
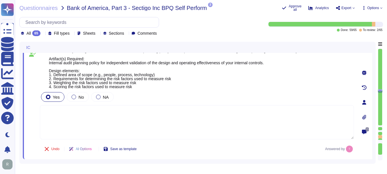
click at [365, 115] on icon at bounding box center [364, 117] width 4 height 5
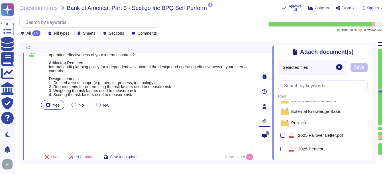
scroll to position [0, 0]
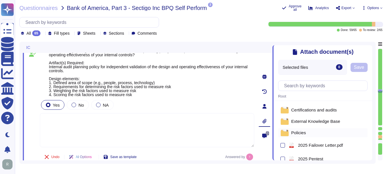
click at [296, 134] on span "Policies" at bounding box center [298, 133] width 15 height 4
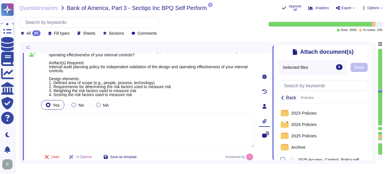
click at [281, 98] on icon at bounding box center [282, 98] width 5 height 5
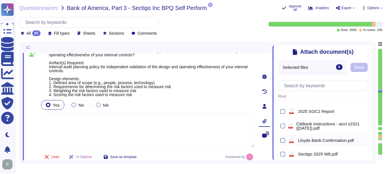
scroll to position [51, 0]
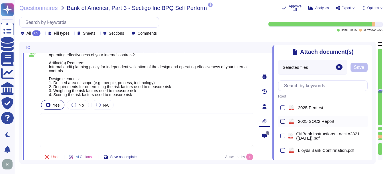
click at [283, 122] on div at bounding box center [282, 121] width 5 height 5
click at [0, 0] on input "checkbox" at bounding box center [0, 0] width 0 height 0
click at [360, 72] on button "Save" at bounding box center [359, 67] width 17 height 9
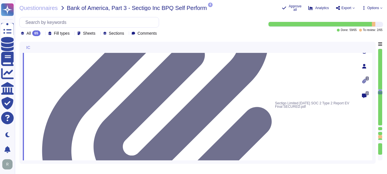
type textarea "Yes, all information security policies, standards, guidelines, and procedures h…"
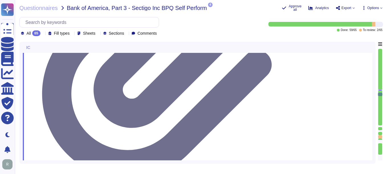
scroll to position [1, 0]
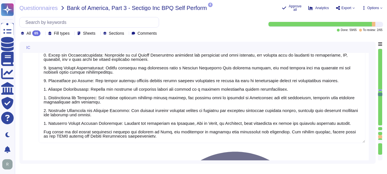
type textarea "Yes, our organization has undergone non-financial external audits in the last 1…"
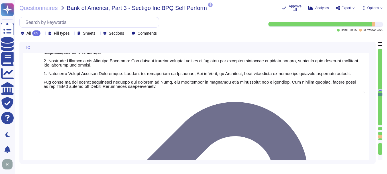
scroll to position [3166, 0]
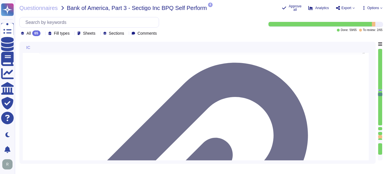
type textarea "Our organization undergoes a successful PCI DSS scan every year; however, we do…"
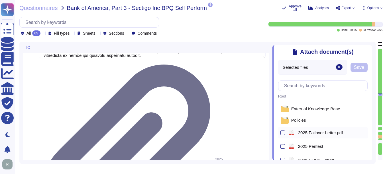
scroll to position [0, 0]
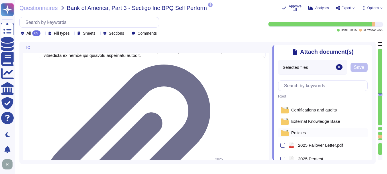
click at [298, 134] on span "Policies" at bounding box center [298, 133] width 15 height 4
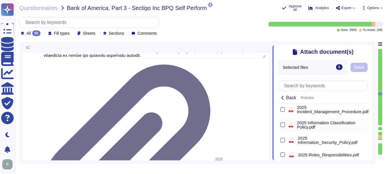
scroll to position [200, 0]
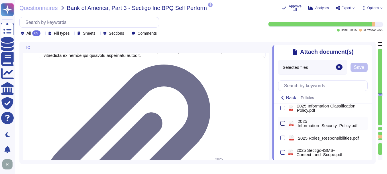
click at [283, 126] on div at bounding box center [282, 123] width 5 height 5
click at [0, 0] on input "checkbox" at bounding box center [0, 0] width 0 height 0
click at [373, 69] on span "Save" at bounding box center [368, 67] width 10 height 5
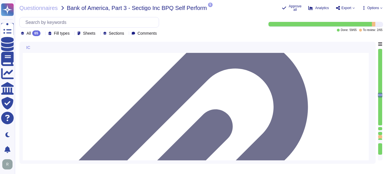
type textarea "Our organization undergoes a successful PCI DSS scan every year; however, we do…"
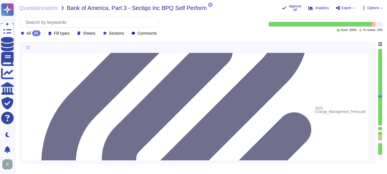
scroll to position [3280, 0]
type textarea "Yes, our organization has a documented process in place for regulatory change m…"
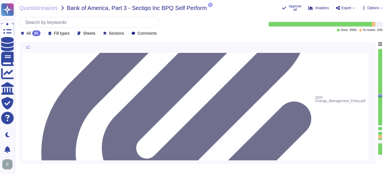
scroll to position [3289, 0]
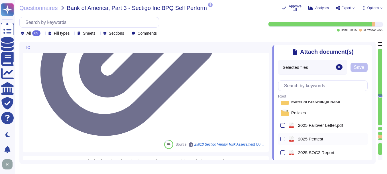
scroll to position [29, 0]
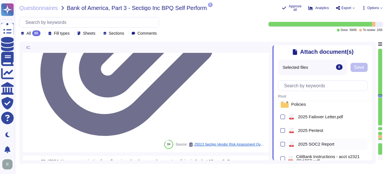
click at [311, 146] on span "2025 SOC2 Report" at bounding box center [316, 144] width 36 height 4
click at [361, 70] on span "Save" at bounding box center [359, 67] width 10 height 5
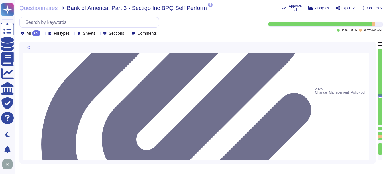
type textarea "Yes, our organization has a documented process in place for regulatory change m…"
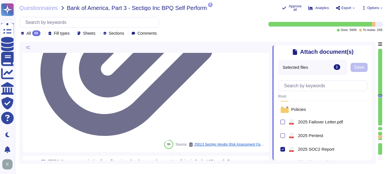
scroll to position [23, 0]
click at [292, 108] on div "Policies" at bounding box center [322, 109] width 89 height 9
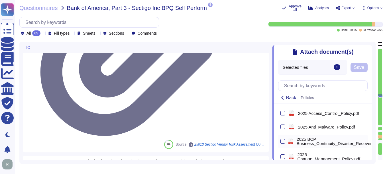
scroll to position [0, 0]
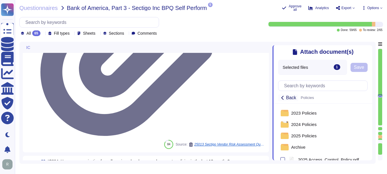
click at [284, 97] on icon at bounding box center [282, 98] width 5 height 5
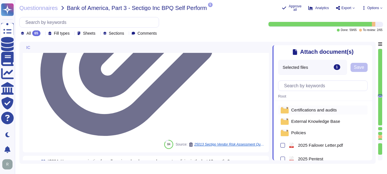
click at [304, 112] on span "Certifications and audits" at bounding box center [314, 110] width 46 height 4
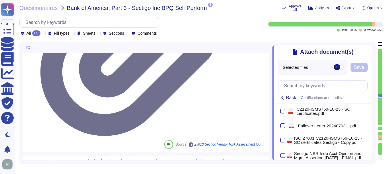
scroll to position [57, 0]
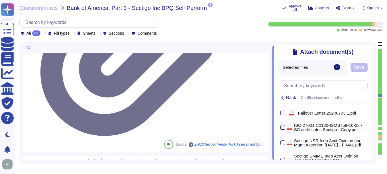
click at [282, 129] on div at bounding box center [282, 127] width 5 height 5
click at [0, 0] on input "checkbox" at bounding box center [0, 0] width 0 height 0
click at [357, 68] on span "Save" at bounding box center [359, 67] width 10 height 5
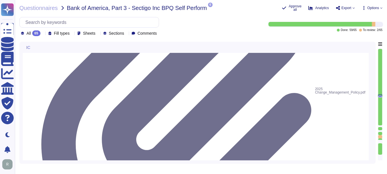
type textarea "Yes, our organization has a documented process in place for regulatory change m…"
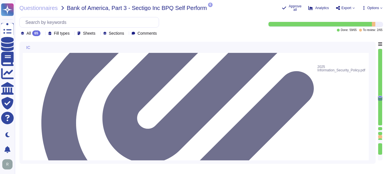
scroll to position [3403, 0]
type textarea "As a public CA, compliance with applicable industry regulations is an existenti…"
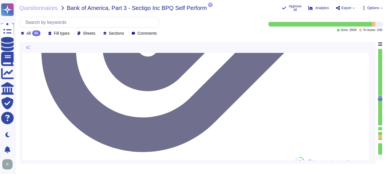
scroll to position [3489, 0]
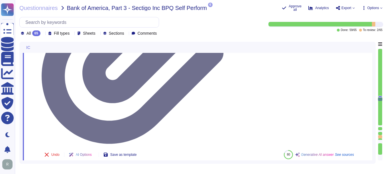
type textarea "Yes, we have anti-money laundering (AML) procedures in place. Our procedures in…"
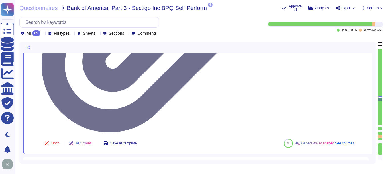
scroll to position [3517, 0]
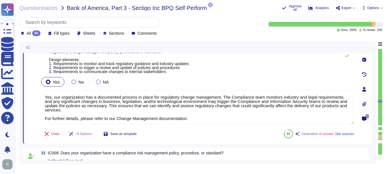
click at [365, 105] on icon at bounding box center [364, 104] width 4 height 5
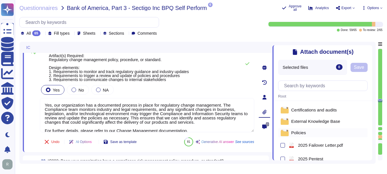
click at [308, 135] on div "Policies" at bounding box center [322, 133] width 89 height 9
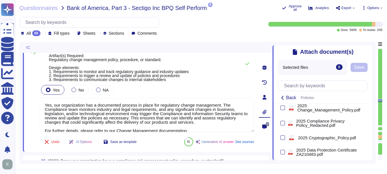
scroll to position [86, 0]
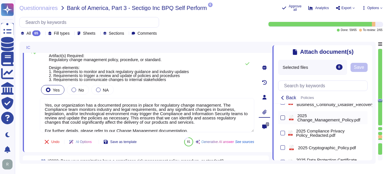
click at [281, 119] on div at bounding box center [282, 118] width 5 height 5
click at [0, 0] on input "checkbox" at bounding box center [0, 0] width 0 height 0
click at [375, 68] on span "Save" at bounding box center [371, 67] width 10 height 5
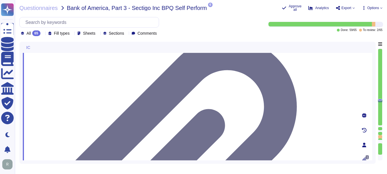
scroll to position [3622, 0]
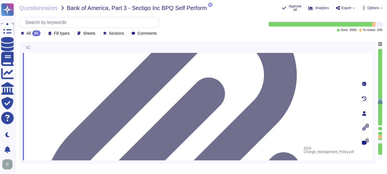
type textarea "Yes, our organization has a compliance program and a set of policies and proced…"
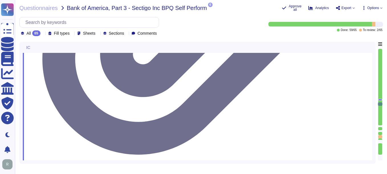
scroll to position [3793, 0]
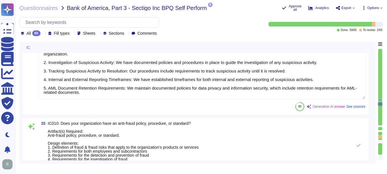
type textarea "Yes, our organization has a documented privacy policy that outlines our policie…"
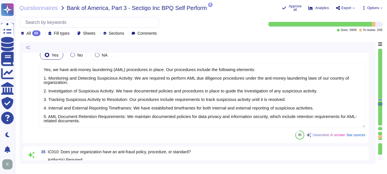
scroll to position [0, 0]
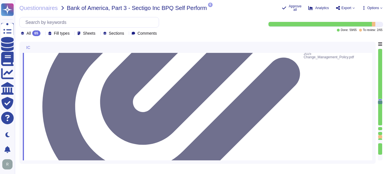
type textarea "Yes, our organization has a documented process in place for regulatory change m…"
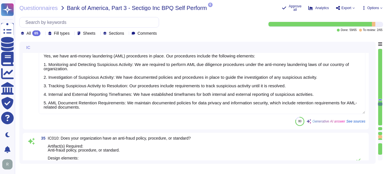
scroll to position [3794, 0]
type textarea "Yes, our organization has a documented privacy policy that outlines our policie…"
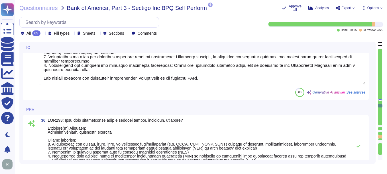
scroll to position [3965, 0]
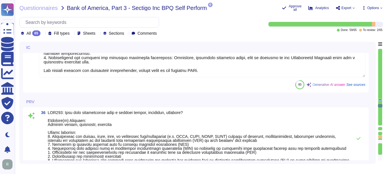
type textarea "Our privacy policy is available at https://www.sectigo.com/privacy-policy."
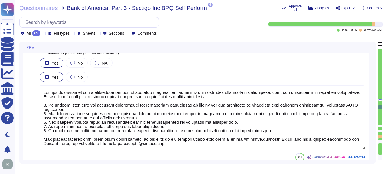
scroll to position [4079, 0]
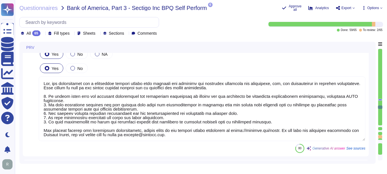
type textarea "Yes, our organization has a process in place to assist clients in fulfilling da…"
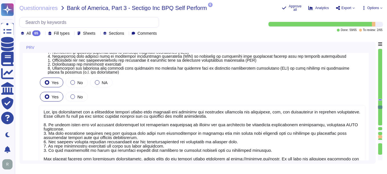
scroll to position [1, 0]
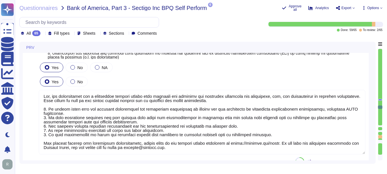
type textarea "Yes, our organization has a process in place to assist clients in fulfilling da…"
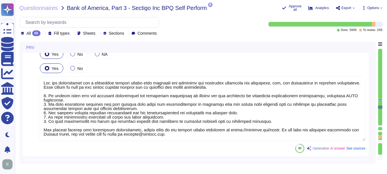
click at [328, 120] on textarea at bounding box center [202, 109] width 327 height 65
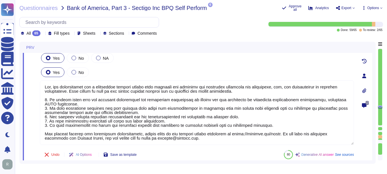
click at [366, 89] on icon at bounding box center [364, 91] width 5 height 5
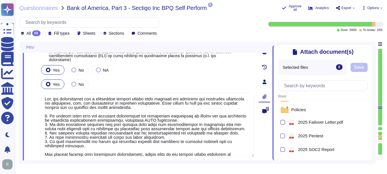
scroll to position [23, 0]
click at [305, 110] on span "Policies" at bounding box center [298, 110] width 15 height 4
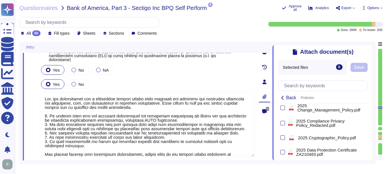
scroll to position [108, 0]
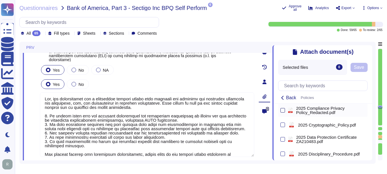
click at [283, 111] on div at bounding box center [282, 110] width 5 height 5
click at [0, 0] on input "checkbox" at bounding box center [0, 0] width 0 height 0
click at [365, 70] on button "Save" at bounding box center [359, 67] width 17 height 9
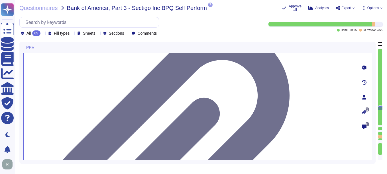
scroll to position [4221, 0]
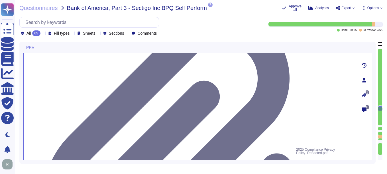
type textarea "Yes, we have a ticketing system in place to track customer requests."
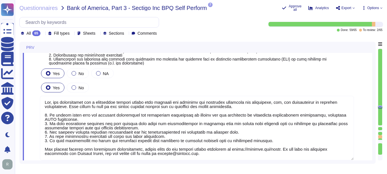
scroll to position [0, 0]
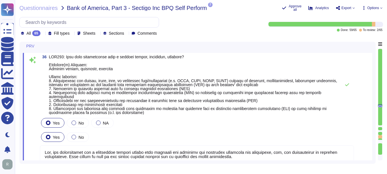
type textarea "Yes, our organization has a compliance program and a set of policies and proced…"
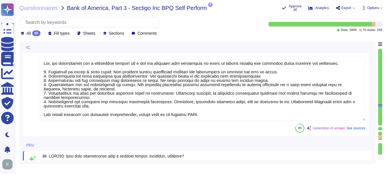
scroll to position [3921, 0]
type textarea "Yes, we have anti-money laundering (AML) procedures in place. Our procedures in…"
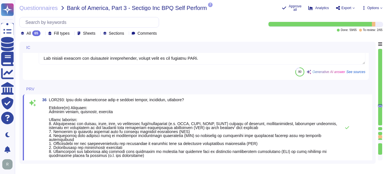
type textarea "Our privacy policy is available at https://www.sectigo.com/privacy-policy."
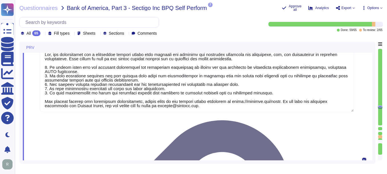
type textarea "Yes, our organization has a process in place to assist clients in fulfilling da…"
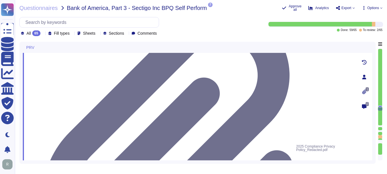
type textarea "Yes, we have a ticketing system in place to track customer requests."
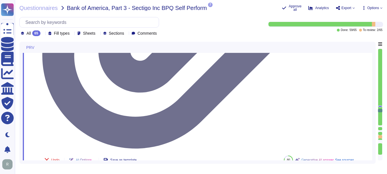
scroll to position [4377, 0]
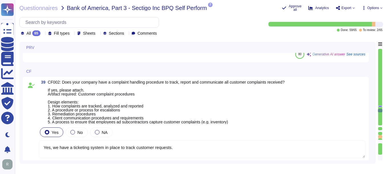
type textarea "Yes"
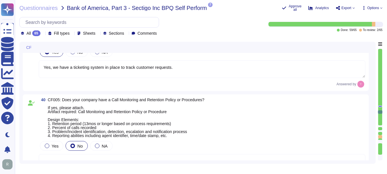
scroll to position [4519, 0]
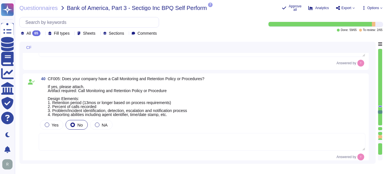
type textarea "A list of these subservice organizations and the services performed is provided…"
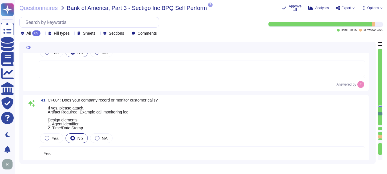
scroll to position [4605, 0]
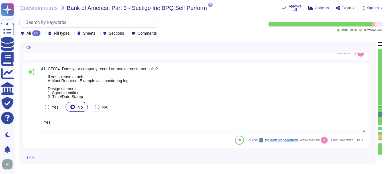
type textarea "We do not use subcontractors."
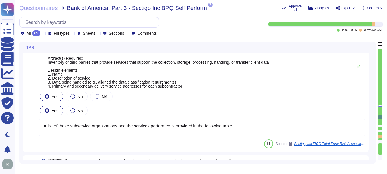
scroll to position [4747, 0]
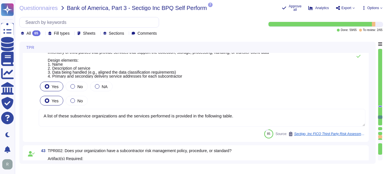
type textarea "Yes, our organization performs background checks on all employees, including co…"
click at [218, 120] on textarea "A list of these subservice organizations and the services performed is provided…" at bounding box center [202, 118] width 327 height 18
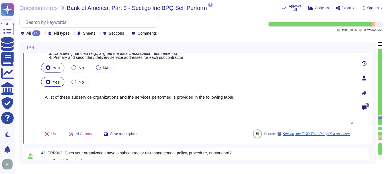
type textarea "Yes, our organization performs background checks on all employees, including co…"
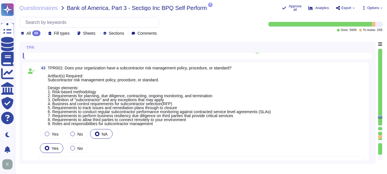
scroll to position [4861, 0]
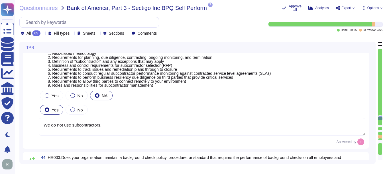
type textarea "Yes, our organization has documented policies and procedures in place that addr…"
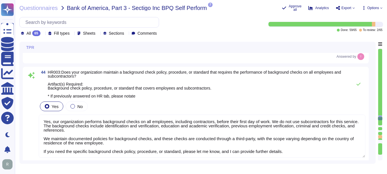
scroll to position [1, 0]
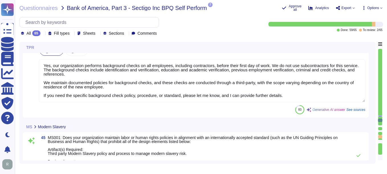
type textarea "Yes, our organization has established means for employees and contractors to re…"
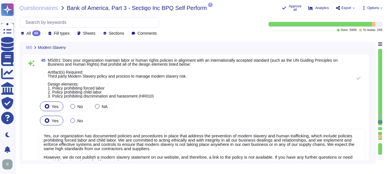
scroll to position [5089, 0]
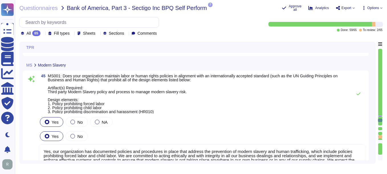
type textarea "We do not use subcontractors."
type textarea "Yes, our organization performs background checks on all employees, including co…"
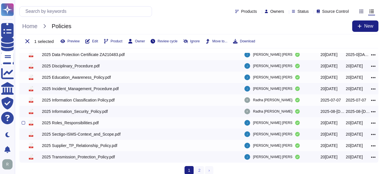
scroll to position [132, 0]
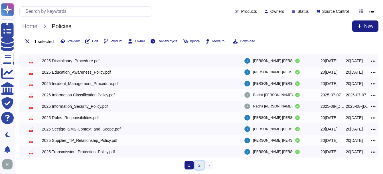
click at [198, 166] on link "2" at bounding box center [199, 165] width 9 height 9
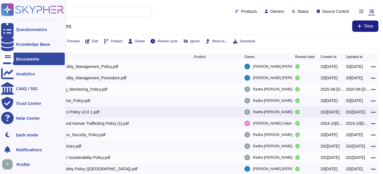
click at [23, 58] on div "Documents" at bounding box center [27, 59] width 23 height 4
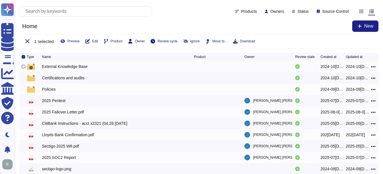
click at [64, 66] on div "External Knowledge Base" at bounding box center [65, 67] width 46 height 6
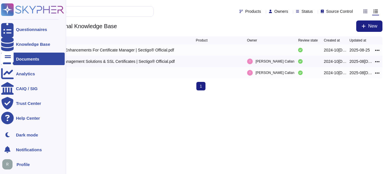
click at [12, 56] on div at bounding box center [7, 59] width 13 height 13
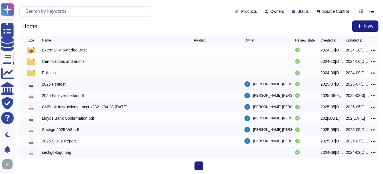
click at [64, 61] on div "Certifications and audits" at bounding box center [63, 62] width 42 height 6
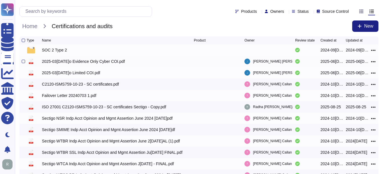
click at [107, 61] on div "2025-03[DATE]o Evidence Only Cyber COI.pdf" at bounding box center [83, 62] width 83 height 6
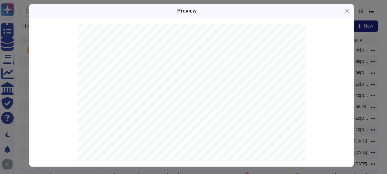
scroll to position [5, 0]
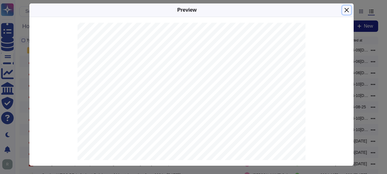
drag, startPoint x: 344, startPoint y: 9, endPoint x: 341, endPoint y: 16, distance: 6.9
click at [344, 11] on button "Close" at bounding box center [346, 10] width 9 height 9
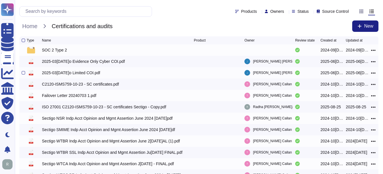
click at [57, 76] on div "2025-03[DATE]o Limited COI.pdf" at bounding box center [71, 73] width 58 height 6
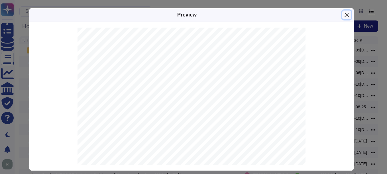
click at [347, 14] on button "Close" at bounding box center [346, 15] width 9 height 9
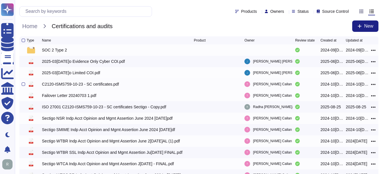
click at [71, 86] on div "C2120-ISMS759-10-23 - SC certificates.pdf" at bounding box center [80, 85] width 77 height 6
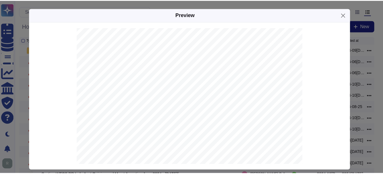
scroll to position [29, 0]
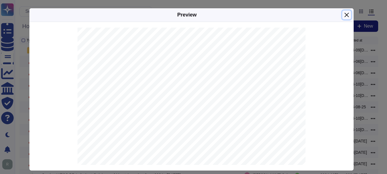
click at [341, 22] on div "Preview" at bounding box center [191, 15] width 324 height 14
click at [345, 14] on button "Close" at bounding box center [346, 15] width 9 height 9
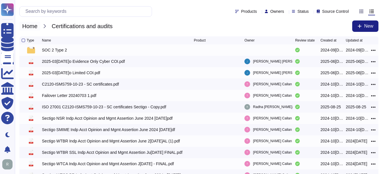
click at [30, 26] on span "Home" at bounding box center [29, 26] width 21 height 9
